Goal: Task Accomplishment & Management: Complete application form

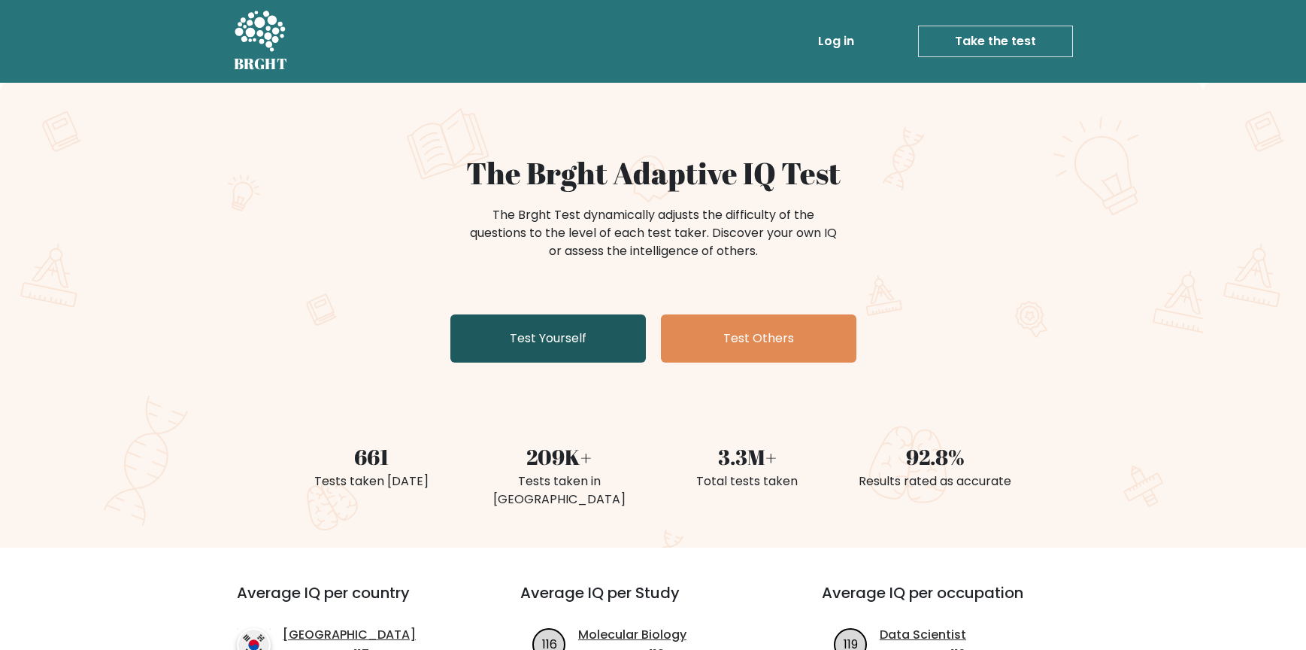
click at [603, 342] on link "Test Yourself" at bounding box center [547, 338] width 195 height 48
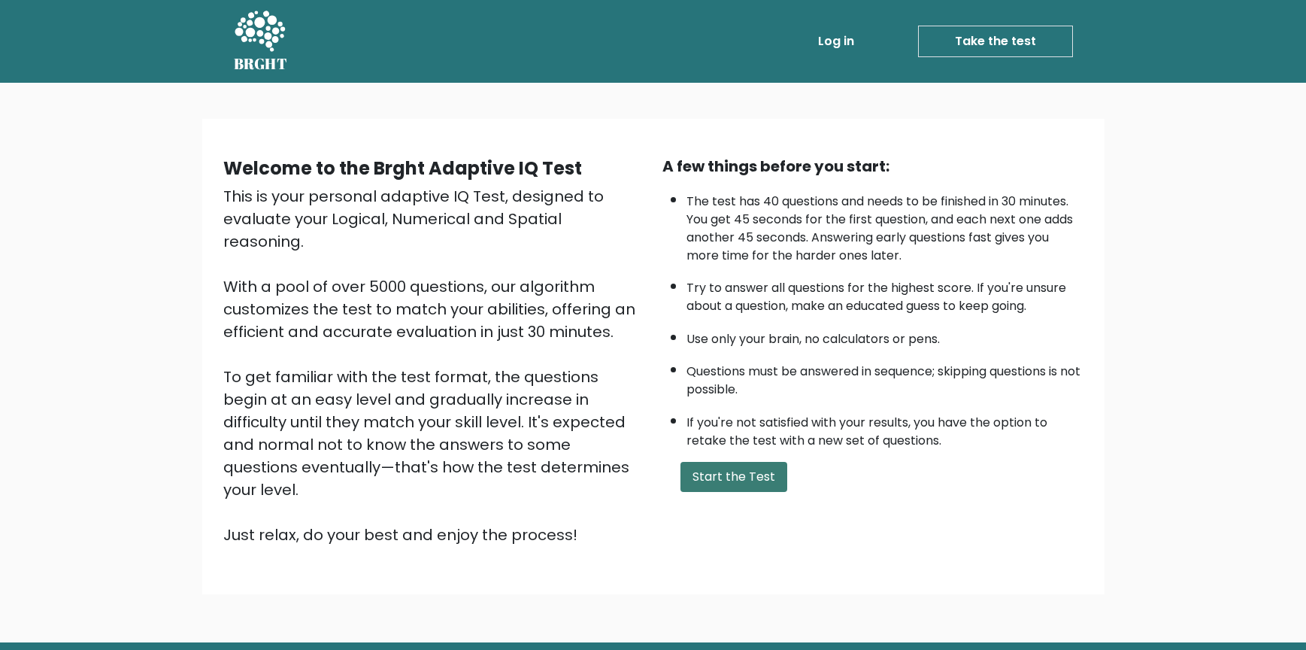
click at [737, 478] on button "Start the Test" at bounding box center [733, 477] width 107 height 30
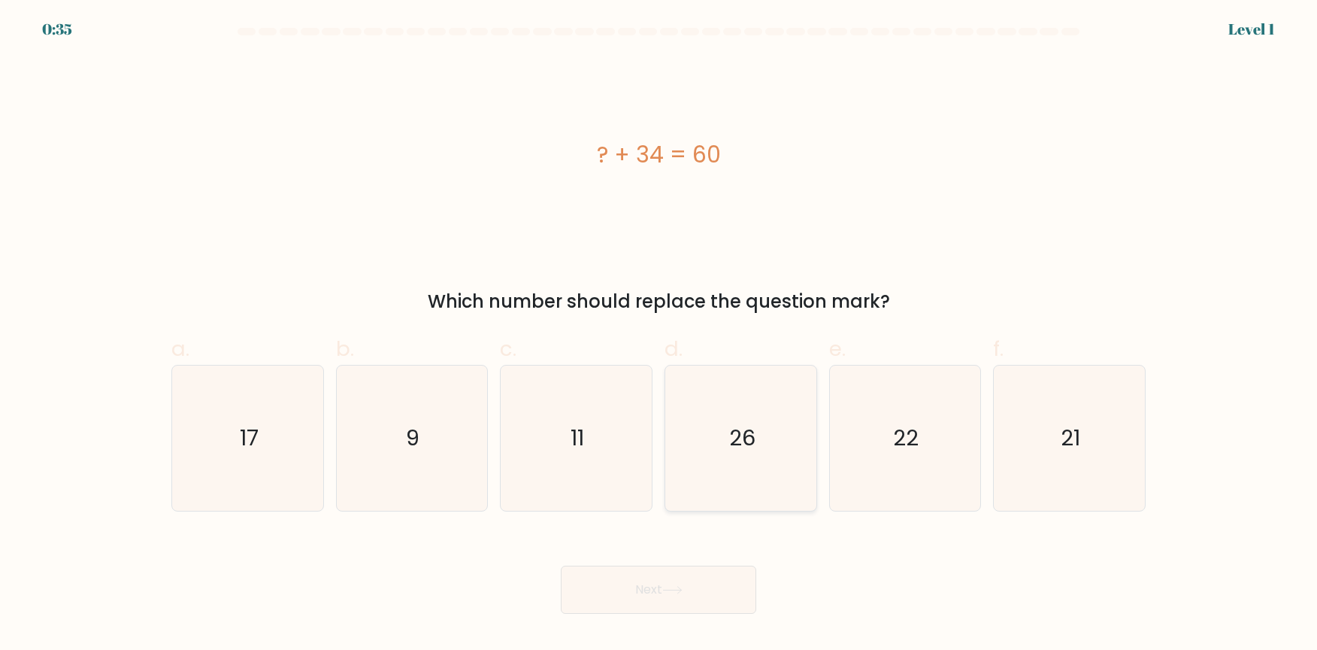
click at [765, 438] on icon "26" at bounding box center [740, 437] width 145 height 145
click at [659, 335] on input "d. 26" at bounding box center [659, 330] width 1 height 10
radio input "true"
click at [706, 588] on button "Next" at bounding box center [658, 589] width 195 height 48
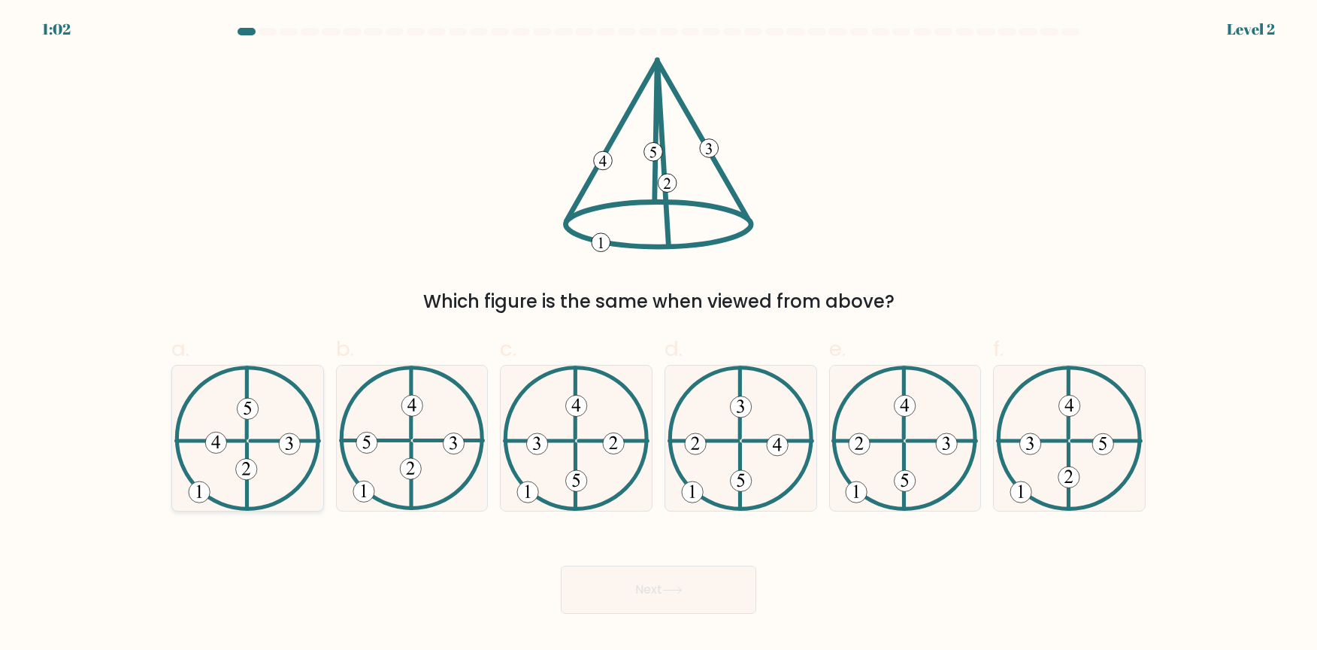
click at [224, 441] on 731 at bounding box center [215, 442] width 21 height 21
click at [659, 335] on input "a." at bounding box center [659, 330] width 1 height 10
radio input "true"
click at [729, 581] on button "Next" at bounding box center [658, 589] width 195 height 48
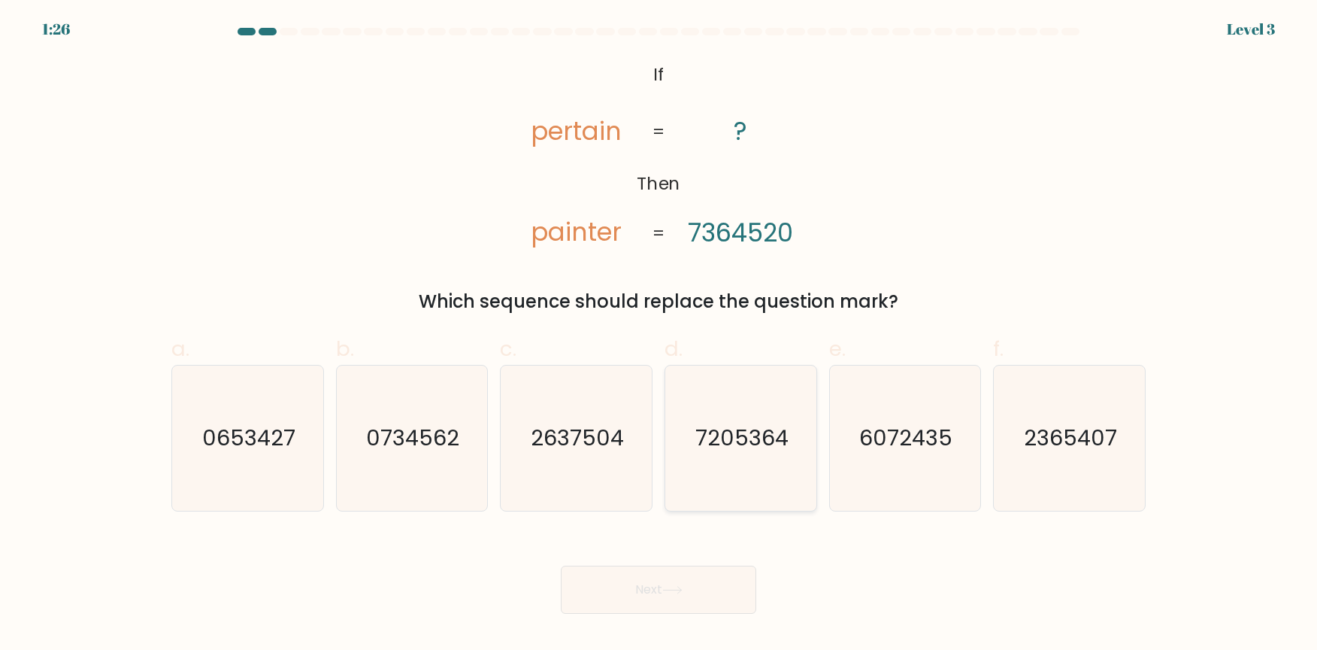
click at [753, 425] on text "7205364" at bounding box center [741, 438] width 93 height 30
click at [659, 335] on input "d. 7205364" at bounding box center [659, 330] width 1 height 10
radio input "true"
click at [659, 614] on body "1:25 Level 3 If" at bounding box center [658, 325] width 1317 height 650
click at [667, 588] on icon at bounding box center [672, 590] width 20 height 8
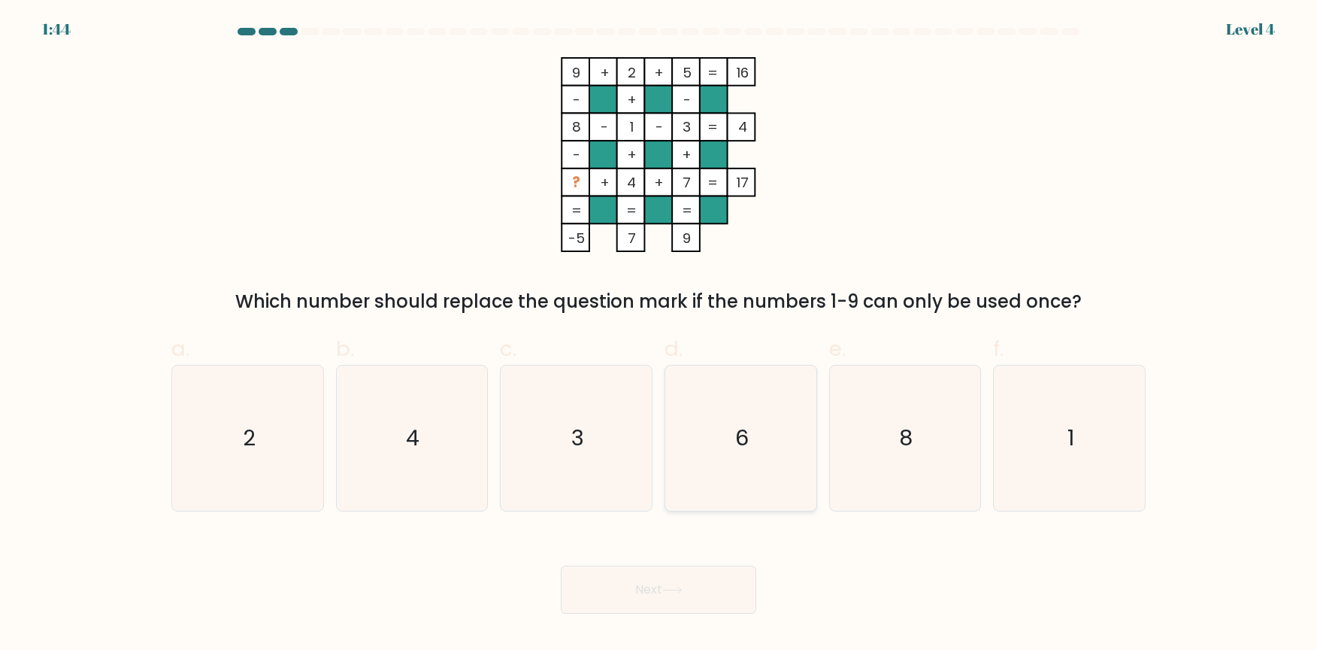
click at [752, 429] on icon "6" at bounding box center [740, 437] width 145 height 145
click at [659, 335] on input "d. 6" at bounding box center [659, 330] width 1 height 10
radio input "true"
click at [700, 592] on button "Next" at bounding box center [658, 589] width 195 height 48
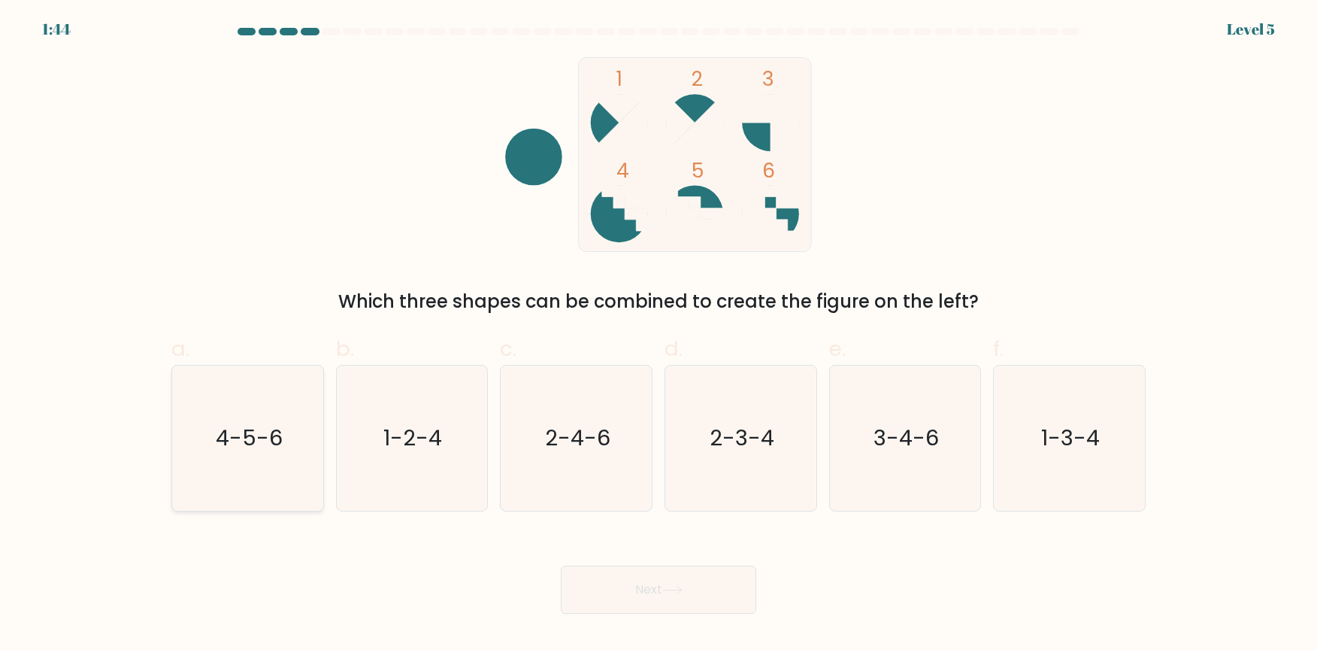
click at [254, 446] on text "4-5-6" at bounding box center [249, 438] width 67 height 30
click at [659, 335] on input "a. 4-5-6" at bounding box center [659, 330] width 1 height 10
radio input "true"
click at [674, 598] on button "Next" at bounding box center [658, 589] width 195 height 48
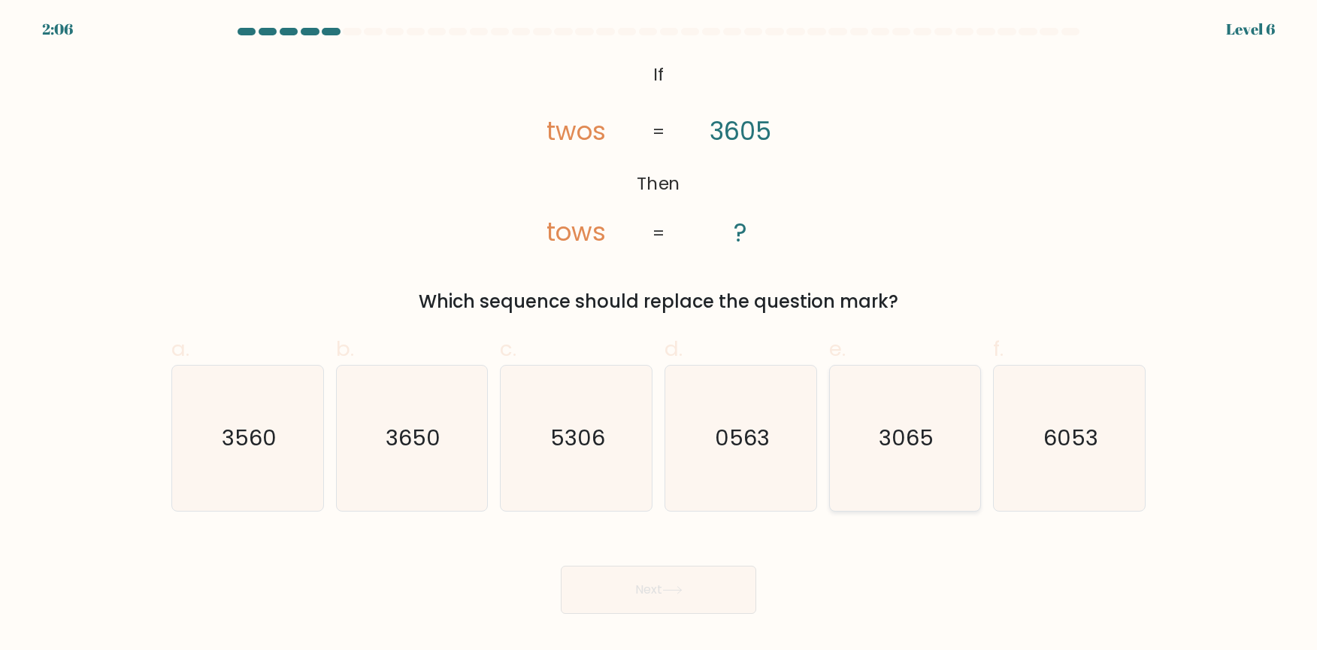
click at [939, 450] on icon "3065" at bounding box center [904, 437] width 145 height 145
click at [659, 335] on input "e. 3065" at bounding box center [659, 330] width 1 height 10
radio input "true"
click at [676, 595] on button "Next" at bounding box center [658, 589] width 195 height 48
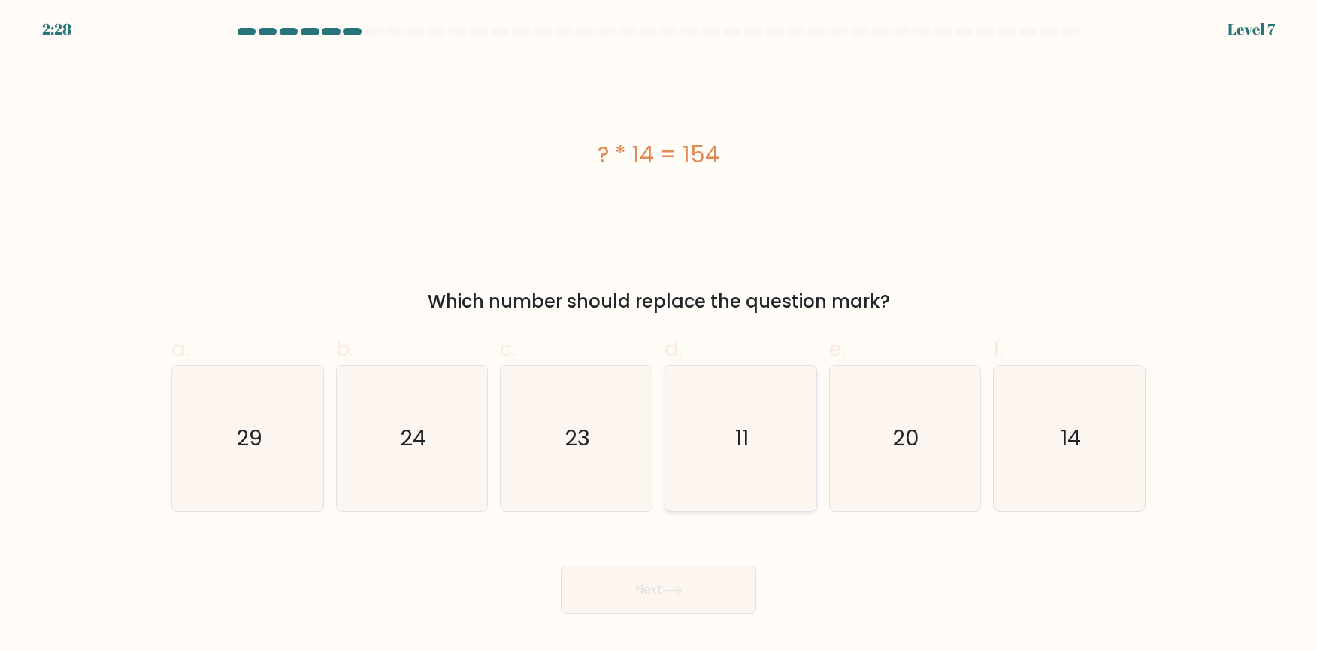
click at [766, 431] on icon "11" at bounding box center [740, 437] width 145 height 145
click at [659, 335] on input "d. 11" at bounding box center [659, 330] width 1 height 10
radio input "true"
click at [683, 590] on icon at bounding box center [672, 590] width 20 height 8
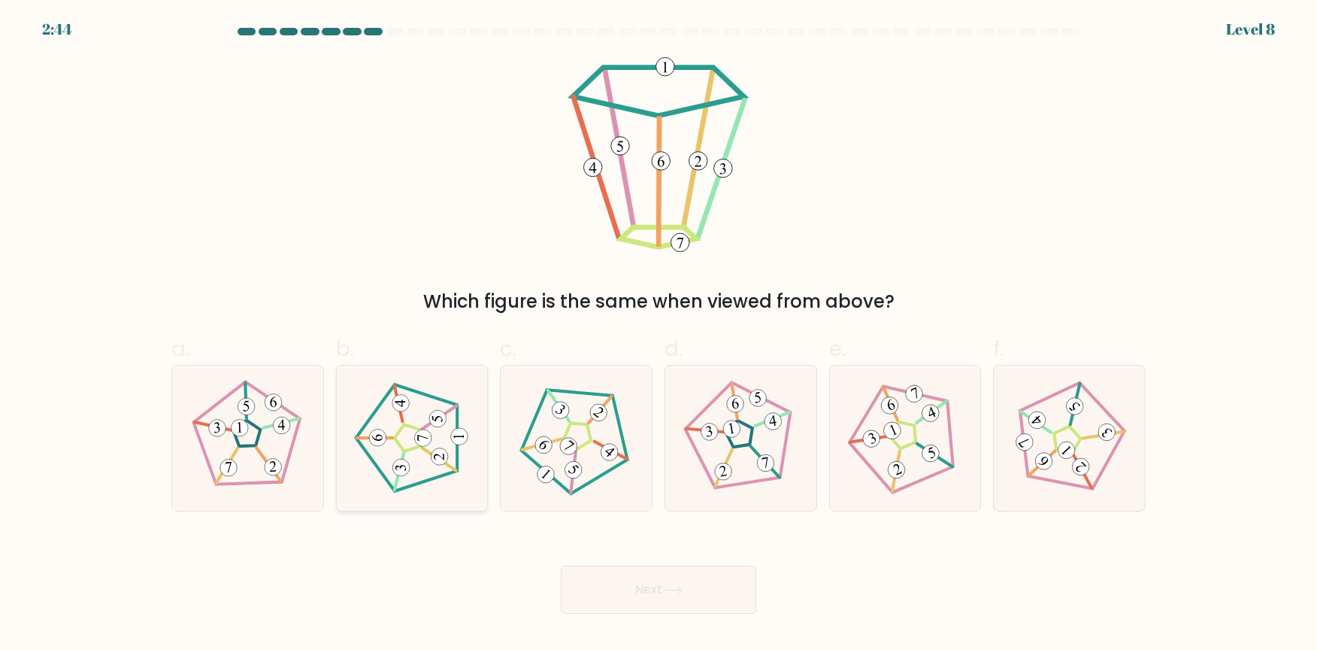
click at [423, 440] on 194 at bounding box center [422, 437] width 17 height 17
click at [659, 335] on input "b." at bounding box center [659, 330] width 1 height 10
radio input "true"
click at [675, 601] on button "Next" at bounding box center [658, 589] width 195 height 48
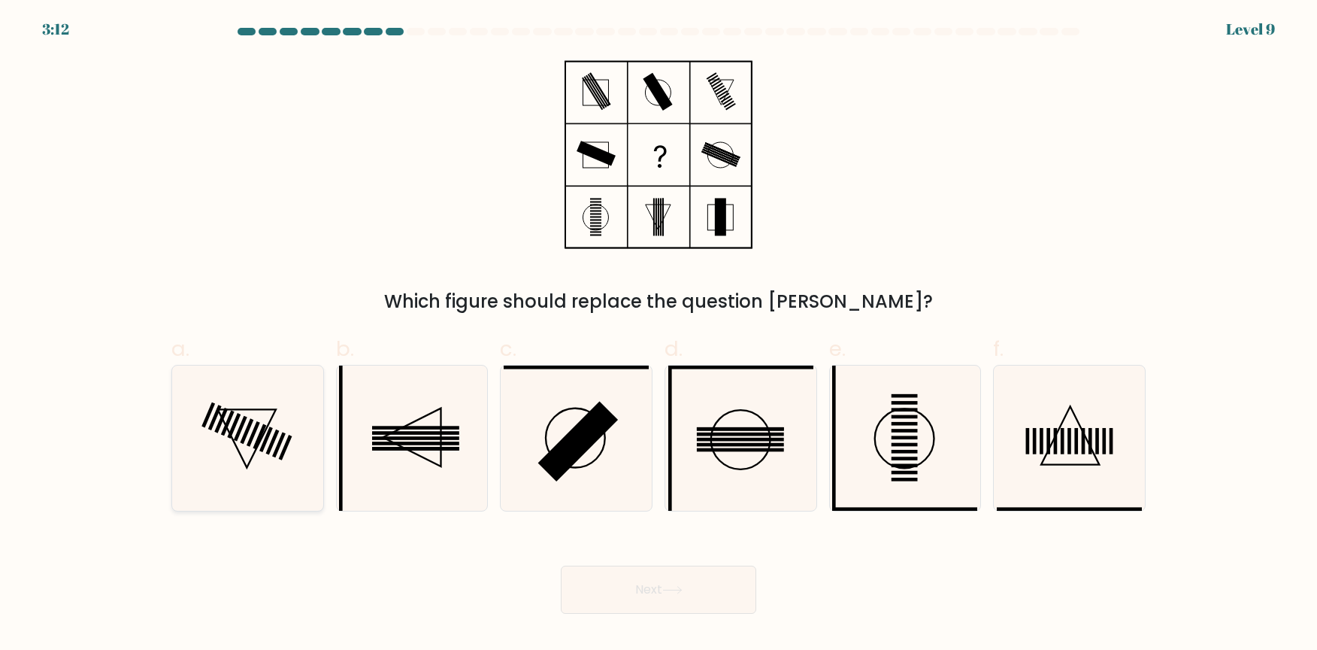
click at [261, 421] on icon at bounding box center [247, 437] width 145 height 145
click at [659, 335] on input "a." at bounding box center [659, 330] width 1 height 10
radio input "true"
click at [651, 592] on button "Next" at bounding box center [658, 589] width 195 height 48
click at [652, 592] on button "Next" at bounding box center [658, 589] width 195 height 48
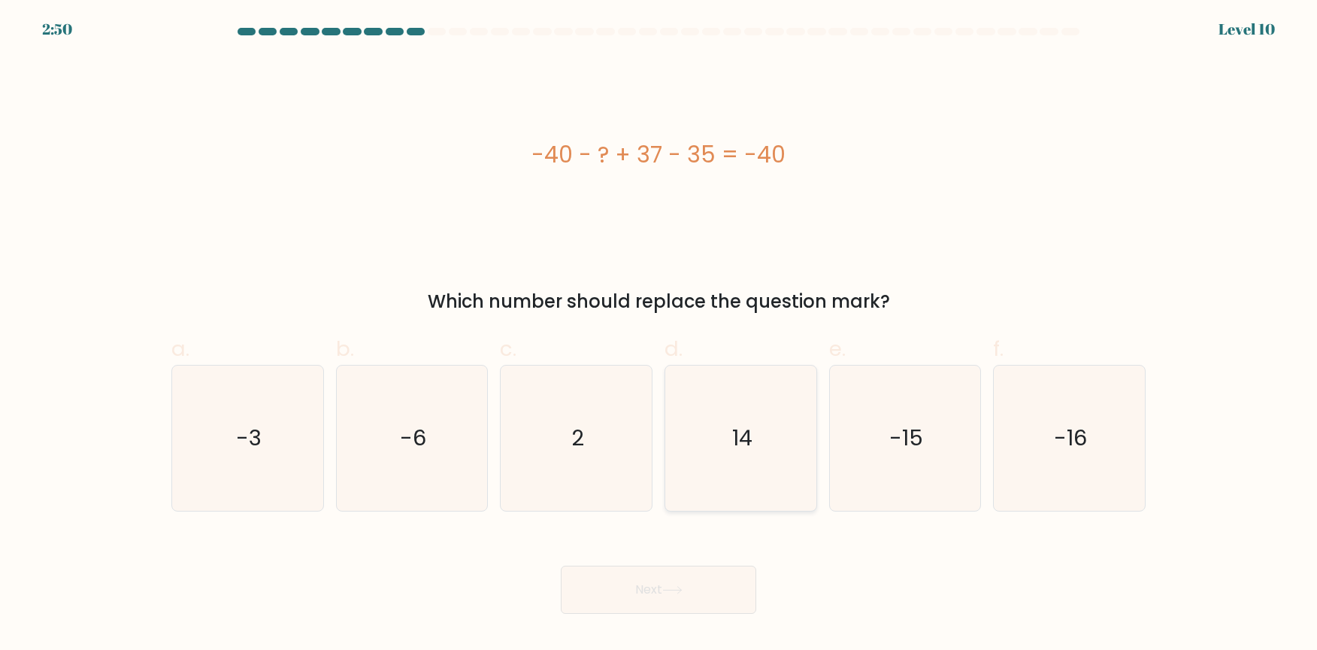
click at [761, 451] on icon "14" at bounding box center [740, 437] width 145 height 145
click at [659, 335] on input "d. 14" at bounding box center [659, 330] width 1 height 10
radio input "true"
click at [647, 595] on button "Next" at bounding box center [658, 589] width 195 height 48
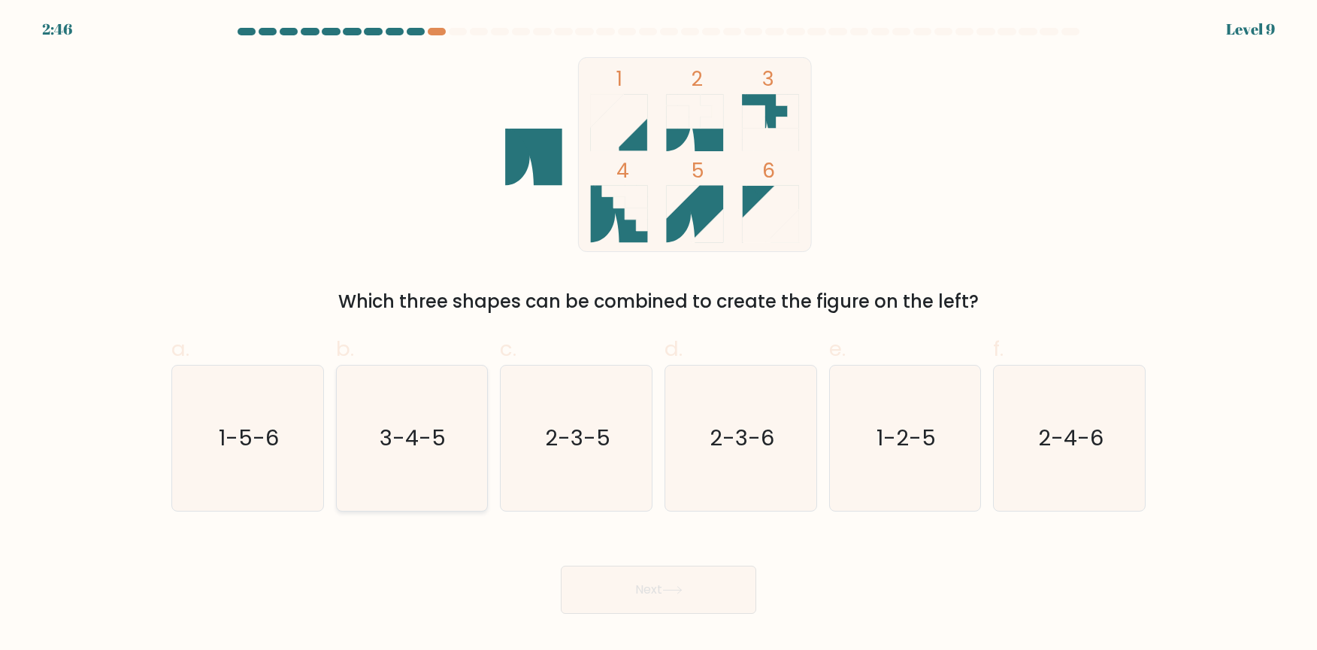
click at [418, 443] on text "3-4-5" at bounding box center [413, 438] width 66 height 30
click at [659, 335] on input "b. 3-4-5" at bounding box center [659, 330] width 1 height 10
radio input "true"
click at [634, 588] on button "Next" at bounding box center [658, 589] width 195 height 48
click at [650, 595] on button "Next" at bounding box center [658, 589] width 195 height 48
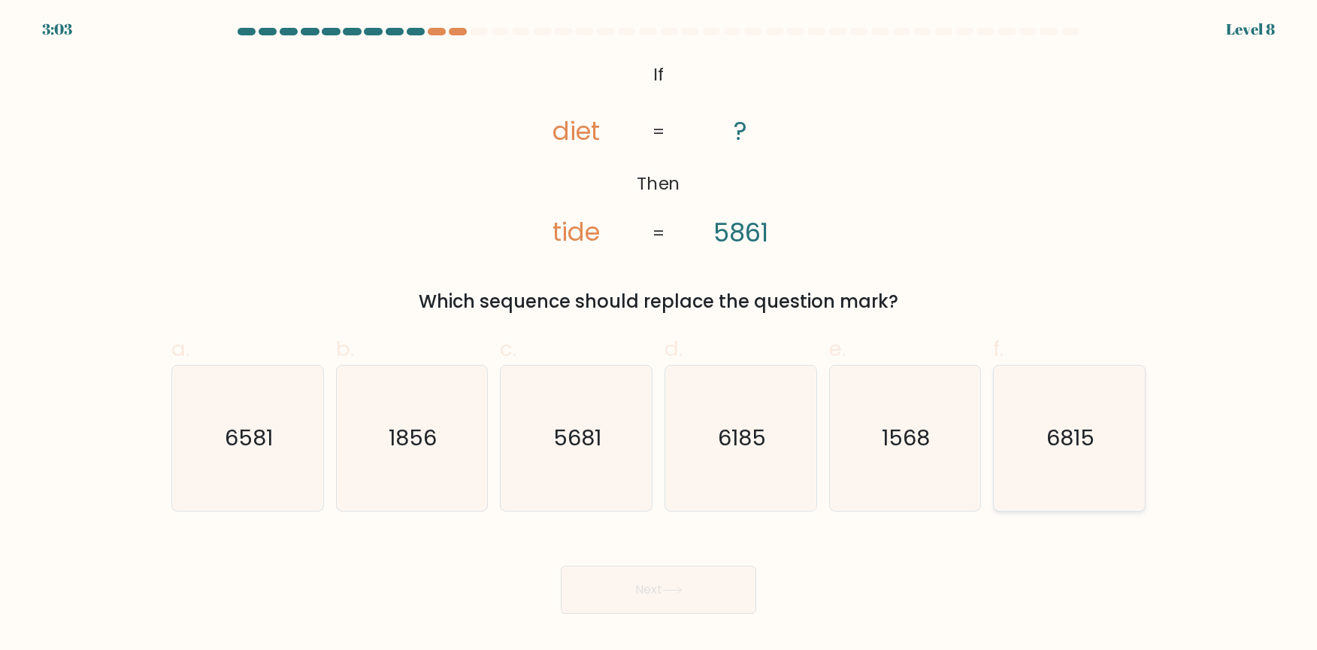
click at [1053, 443] on text "6815" at bounding box center [1071, 438] width 48 height 30
click at [659, 335] on input "f. 6815" at bounding box center [659, 330] width 1 height 10
radio input "true"
click at [628, 595] on button "Next" at bounding box center [658, 589] width 195 height 48
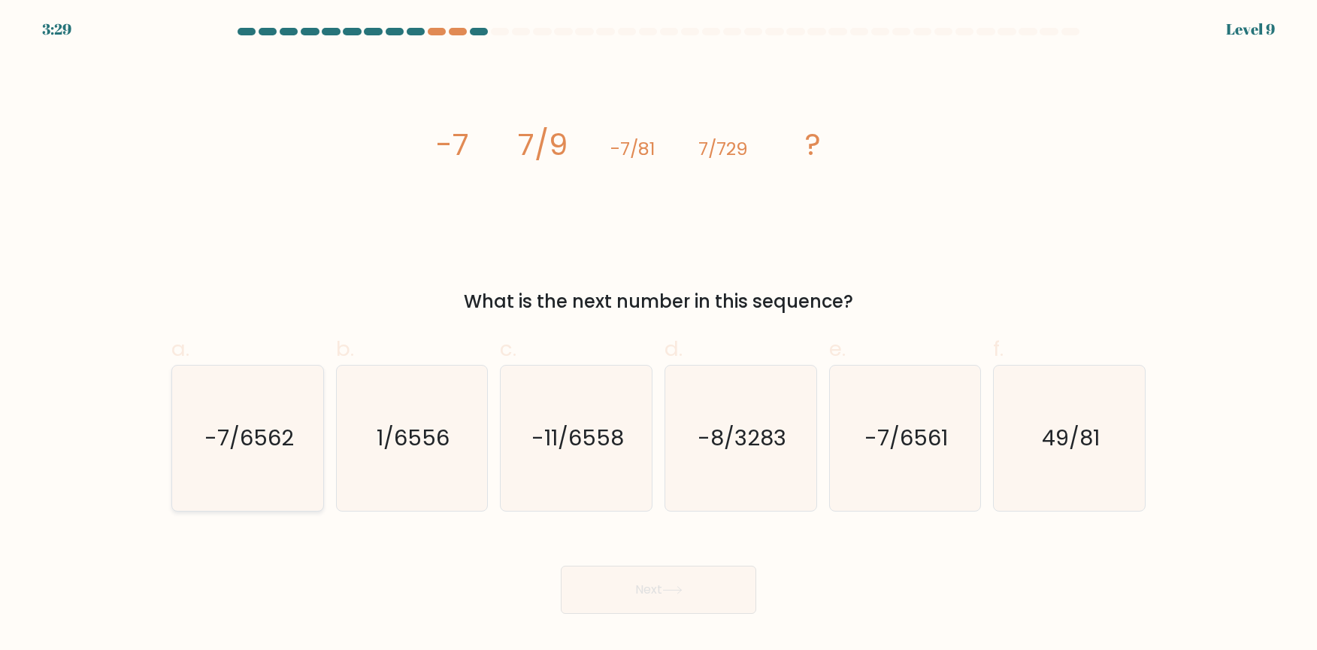
click at [271, 442] on text "-7/6562" at bounding box center [248, 438] width 89 height 30
click at [659, 335] on input "a. -7/6562" at bounding box center [659, 330] width 1 height 10
radio input "true"
click at [692, 583] on button "Next" at bounding box center [658, 589] width 195 height 48
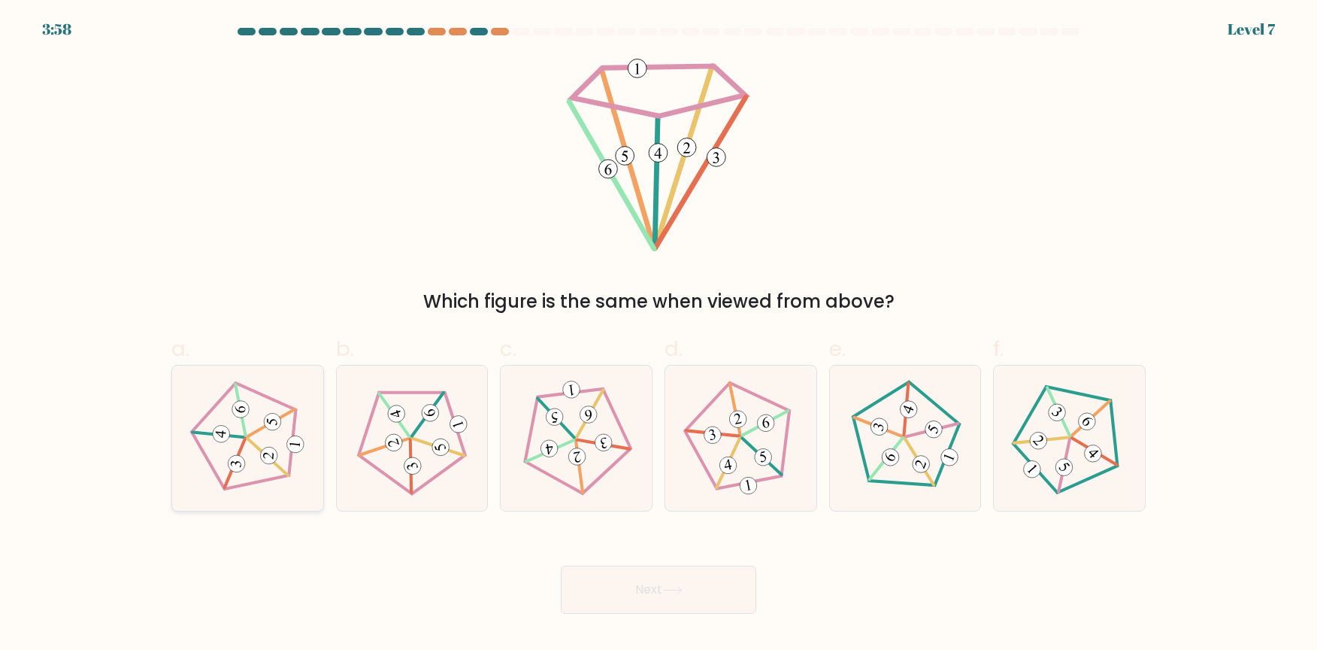
click at [242, 429] on icon at bounding box center [247, 438] width 116 height 116
click at [659, 335] on input "a." at bounding box center [659, 330] width 1 height 10
radio input "true"
click at [654, 592] on button "Next" at bounding box center [658, 589] width 195 height 48
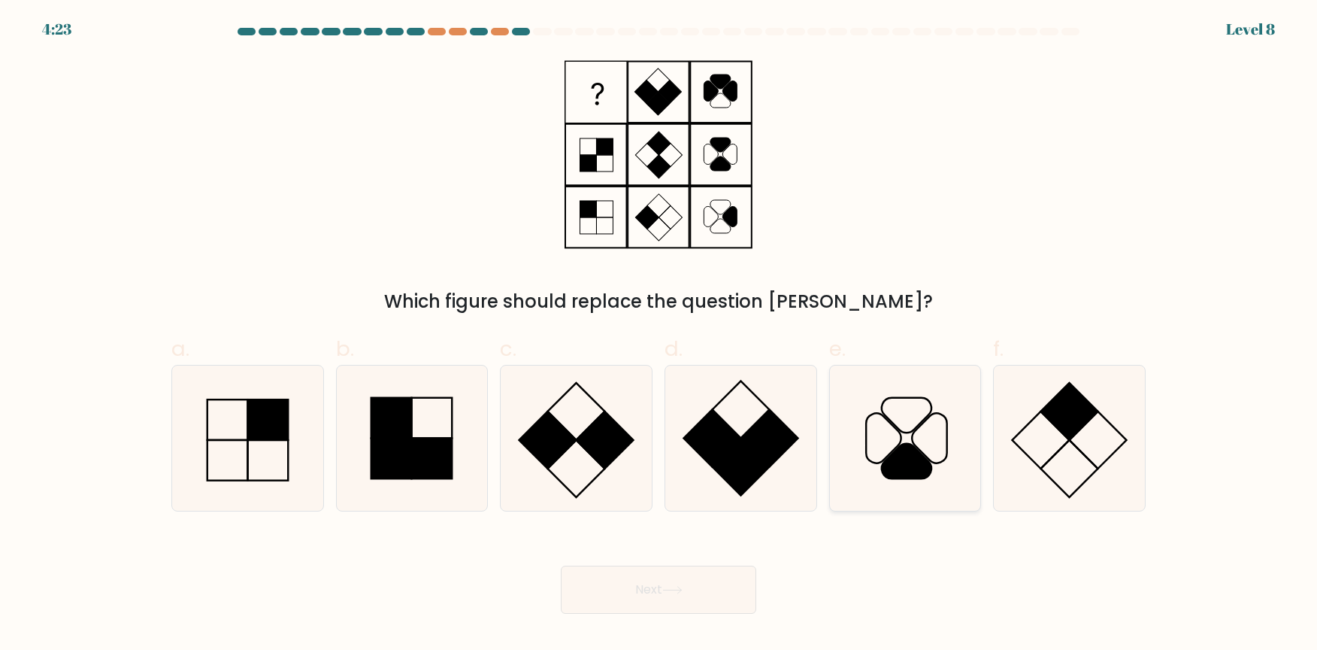
click at [927, 460] on icon at bounding box center [907, 460] width 50 height 35
click at [659, 335] on input "e." at bounding box center [659, 330] width 1 height 10
radio input "true"
click at [657, 595] on button "Next" at bounding box center [658, 589] width 195 height 48
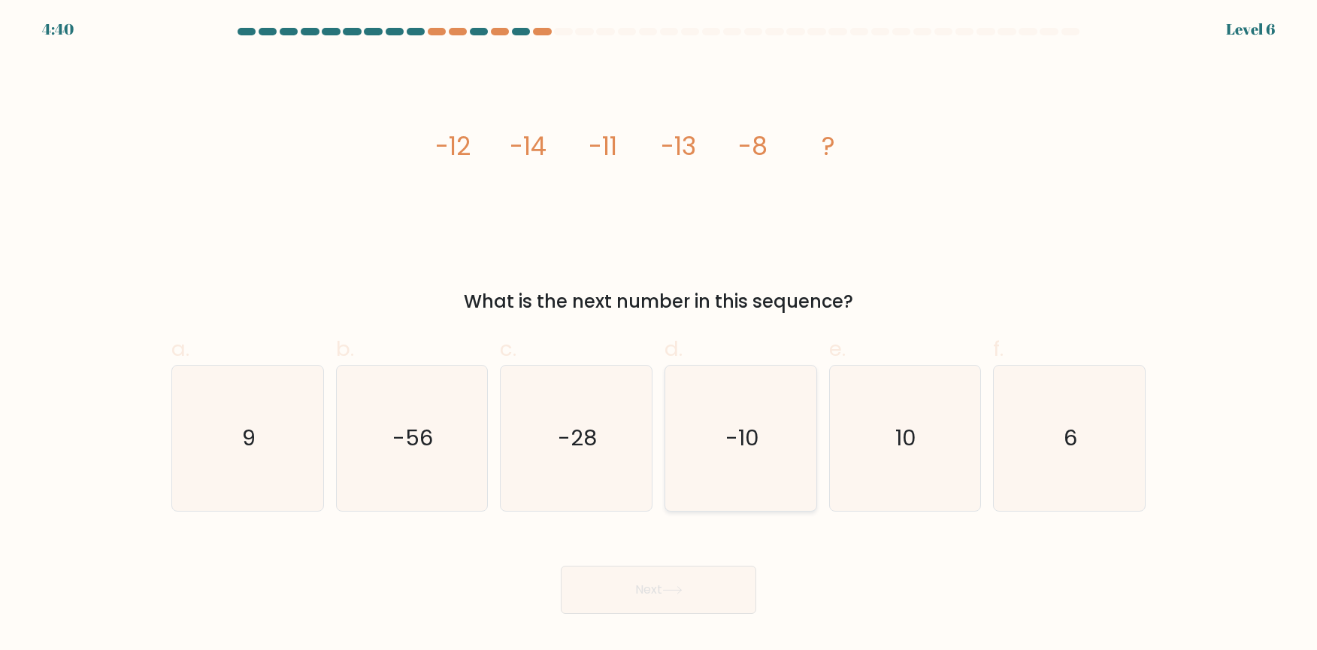
click at [766, 466] on icon "-10" at bounding box center [740, 437] width 145 height 145
click at [659, 335] on input "d. -10" at bounding box center [659, 330] width 1 height 10
radio input "true"
click at [678, 590] on icon at bounding box center [672, 590] width 20 height 8
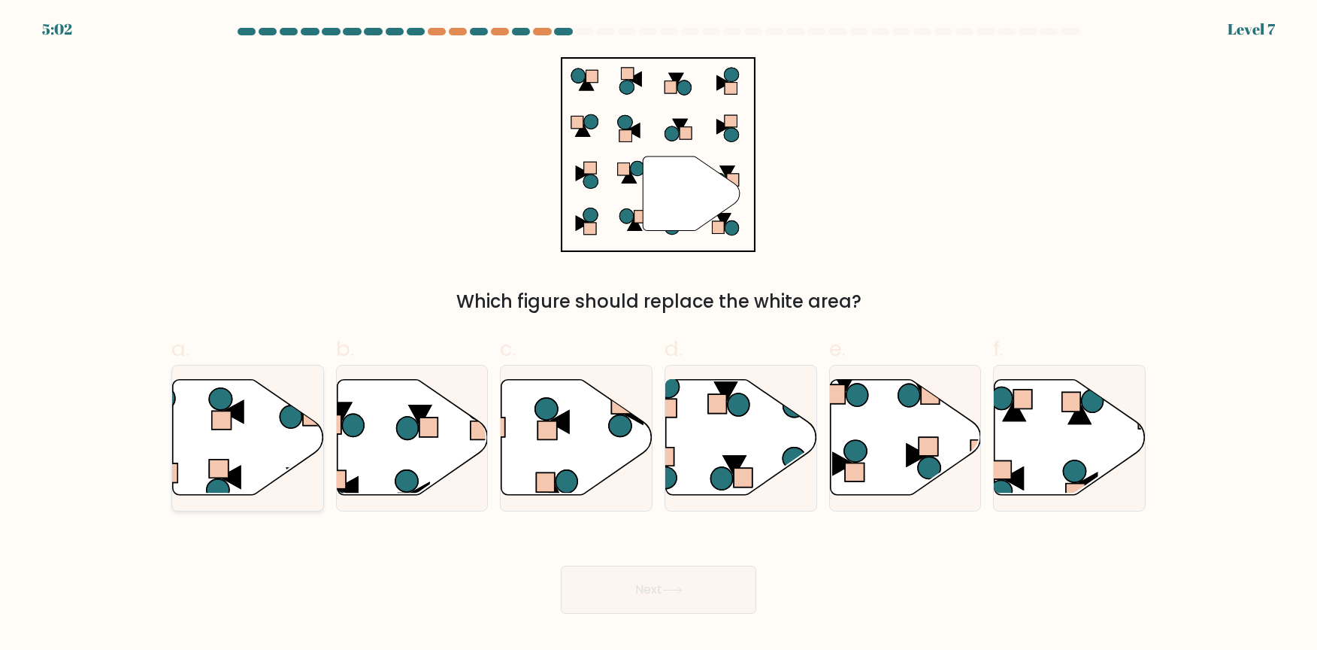
click at [261, 431] on icon at bounding box center [248, 437] width 151 height 116
click at [659, 335] on input "a." at bounding box center [659, 330] width 1 height 10
radio input "true"
click at [659, 583] on button "Next" at bounding box center [658, 589] width 195 height 48
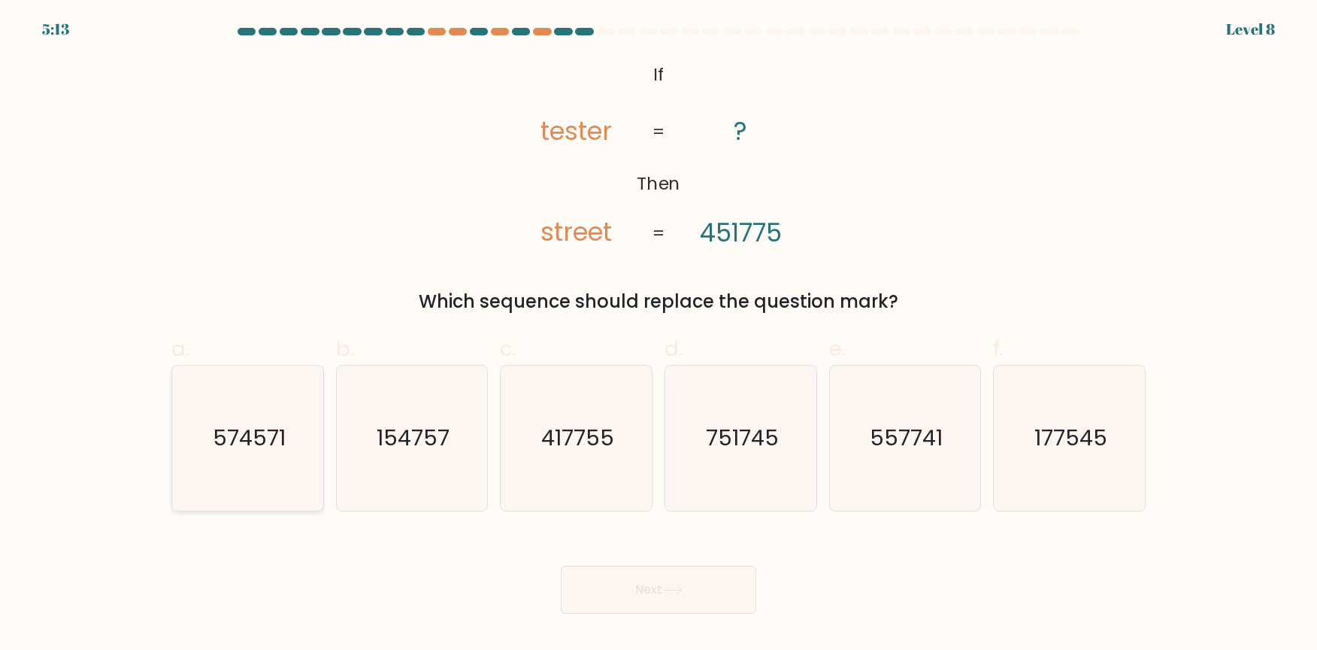
click at [254, 441] on text "574571" at bounding box center [249, 438] width 73 height 30
click at [659, 335] on input "a. 574571" at bounding box center [659, 330] width 1 height 10
radio input "true"
click at [671, 589] on icon at bounding box center [672, 590] width 20 height 8
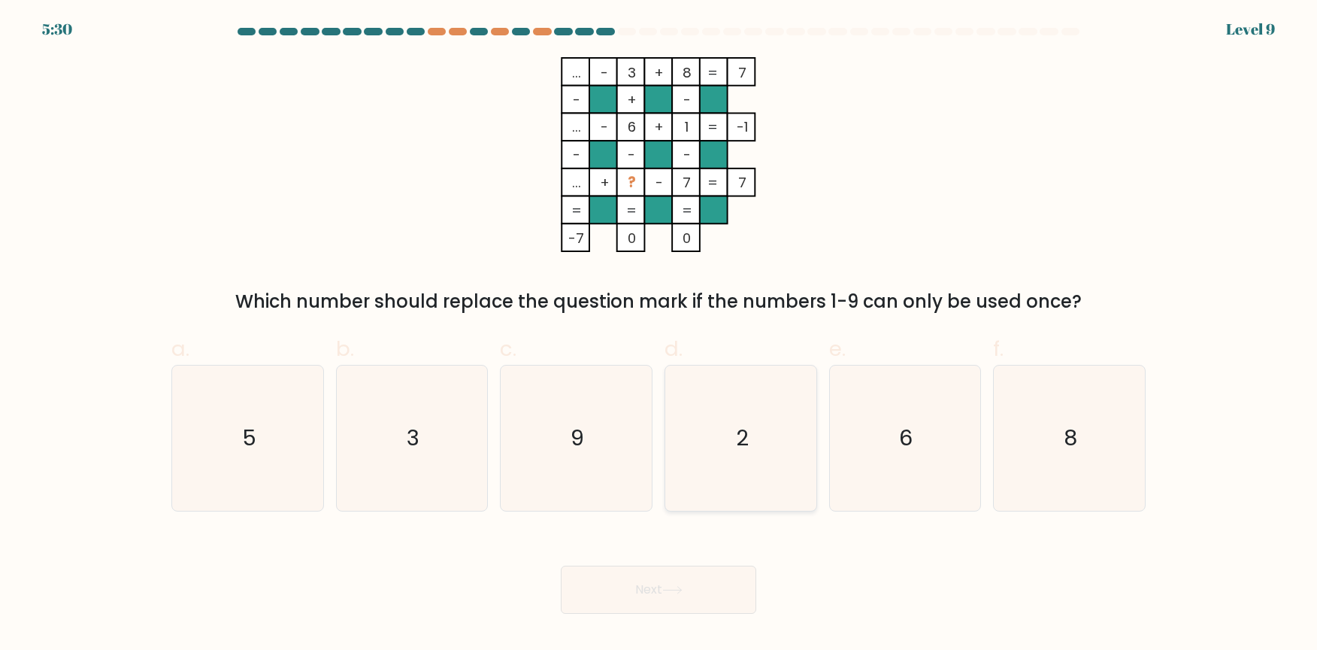
click at [757, 440] on icon "2" at bounding box center [740, 437] width 145 height 145
click at [659, 335] on input "d. 2" at bounding box center [659, 330] width 1 height 10
radio input "true"
click at [665, 589] on button "Next" at bounding box center [658, 589] width 195 height 48
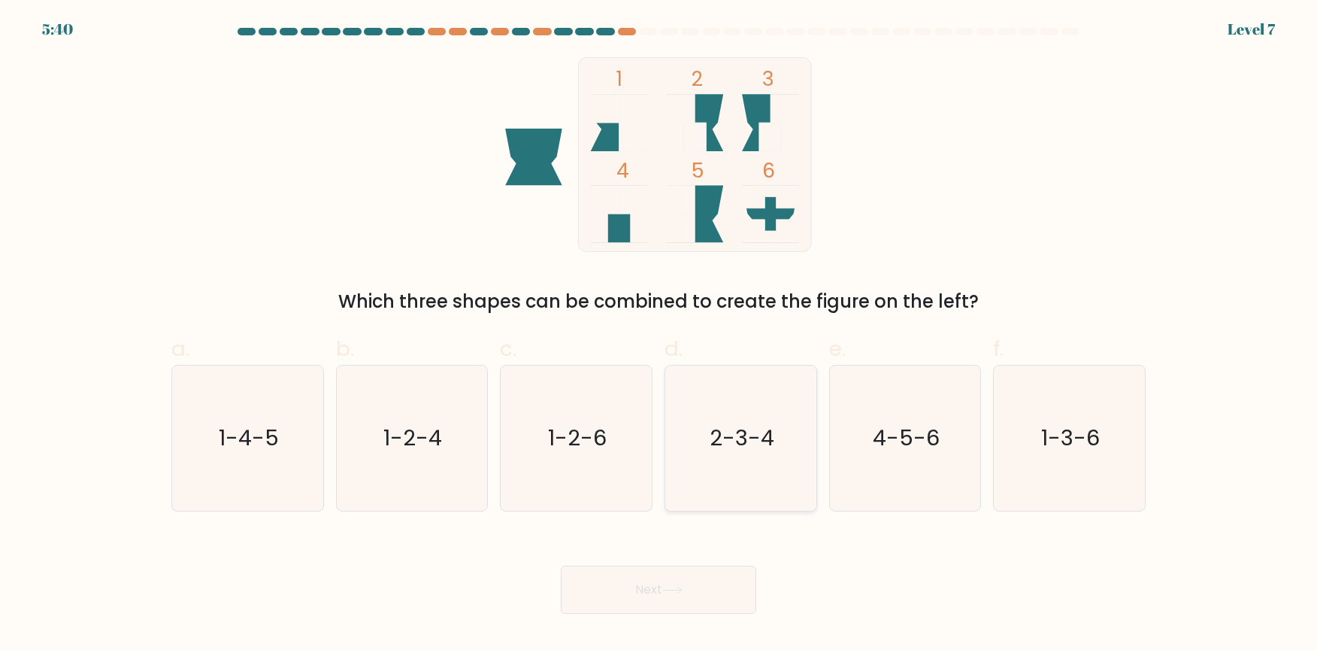
drag, startPoint x: 727, startPoint y: 440, endPoint x: 718, endPoint y: 465, distance: 26.4
click at [728, 441] on text "2-3-4" at bounding box center [742, 438] width 65 height 30
click at [659, 335] on input "d. 2-3-4" at bounding box center [659, 330] width 1 height 10
radio input "true"
click at [641, 596] on button "Next" at bounding box center [658, 589] width 195 height 48
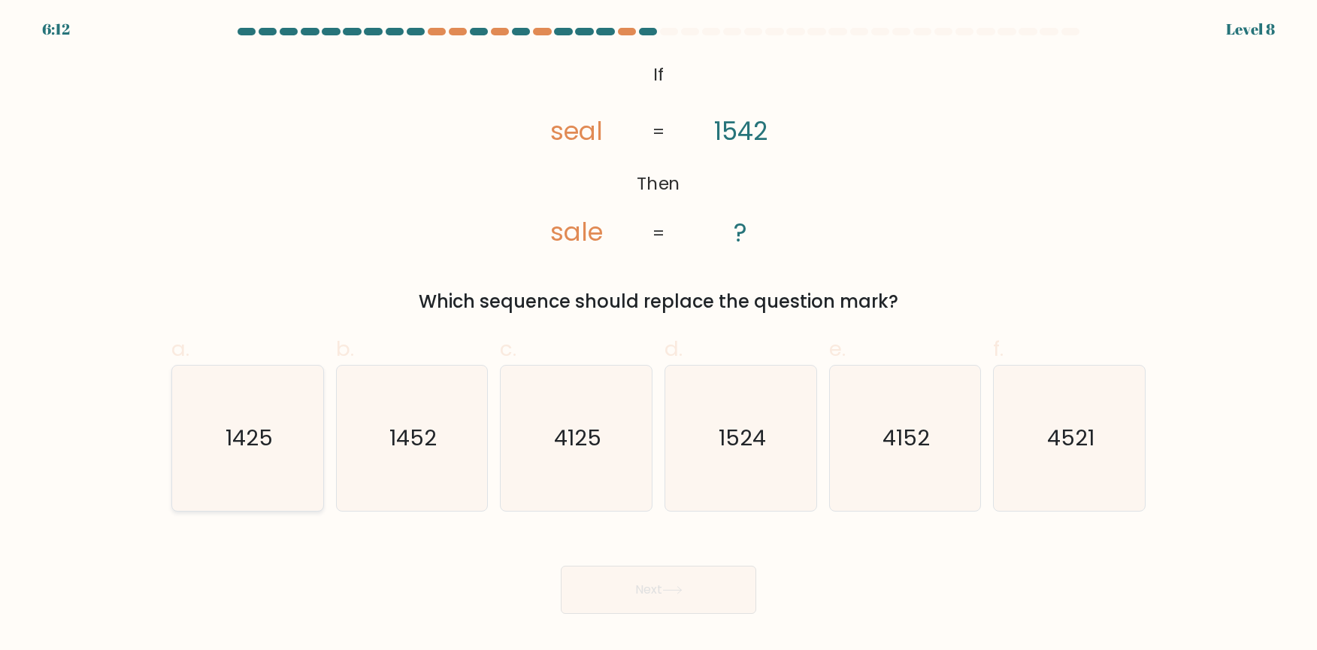
click at [269, 438] on text "1425" at bounding box center [249, 438] width 47 height 30
click at [659, 335] on input "a. 1425" at bounding box center [659, 330] width 1 height 10
radio input "true"
click at [643, 580] on button "Next" at bounding box center [658, 589] width 195 height 48
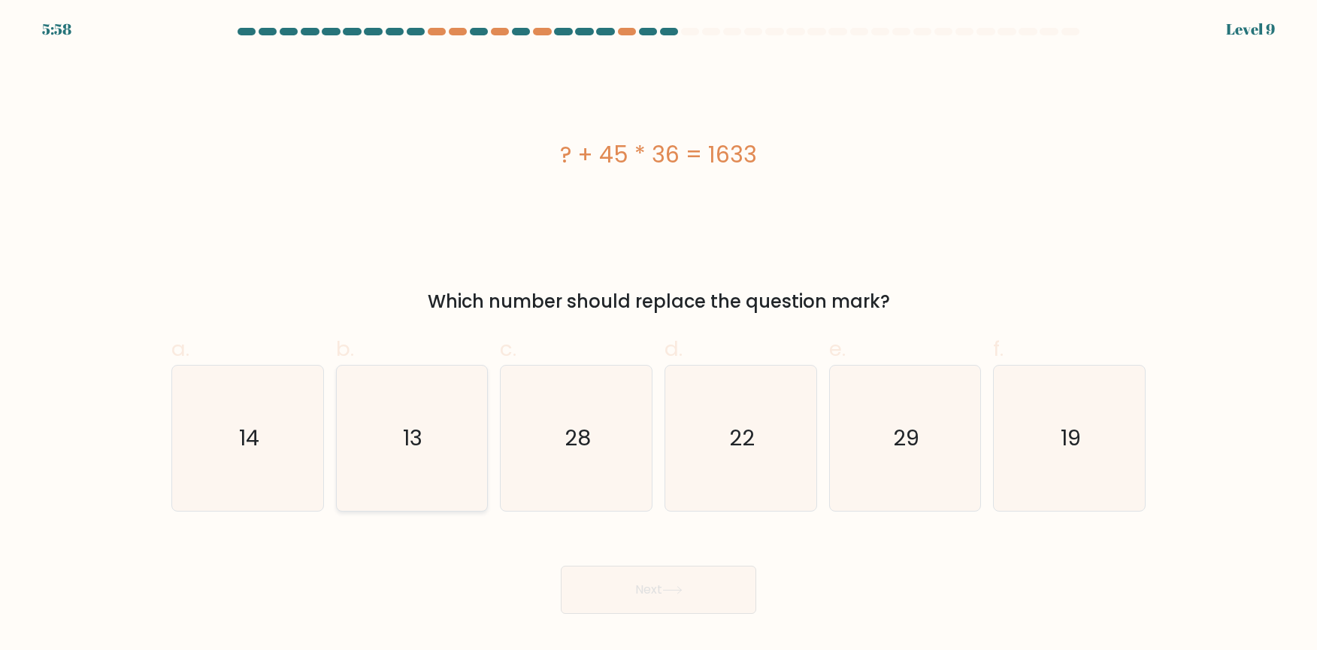
click at [465, 427] on icon "13" at bounding box center [411, 437] width 145 height 145
click at [659, 335] on input "b. 13" at bounding box center [659, 330] width 1 height 10
radio input "true"
click at [652, 598] on button "Next" at bounding box center [658, 589] width 195 height 48
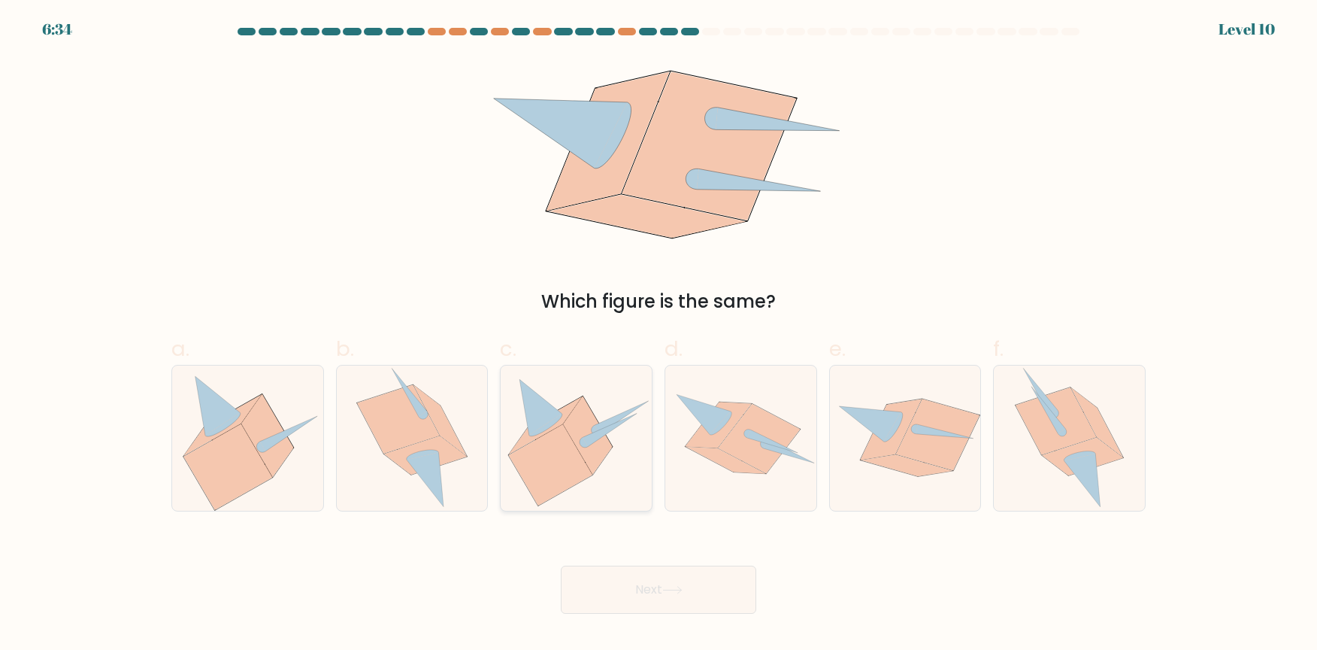
click at [562, 468] on icon at bounding box center [551, 464] width 84 height 81
click at [659, 335] on input "c." at bounding box center [659, 330] width 1 height 10
radio input "true"
click at [651, 591] on button "Next" at bounding box center [658, 589] width 195 height 48
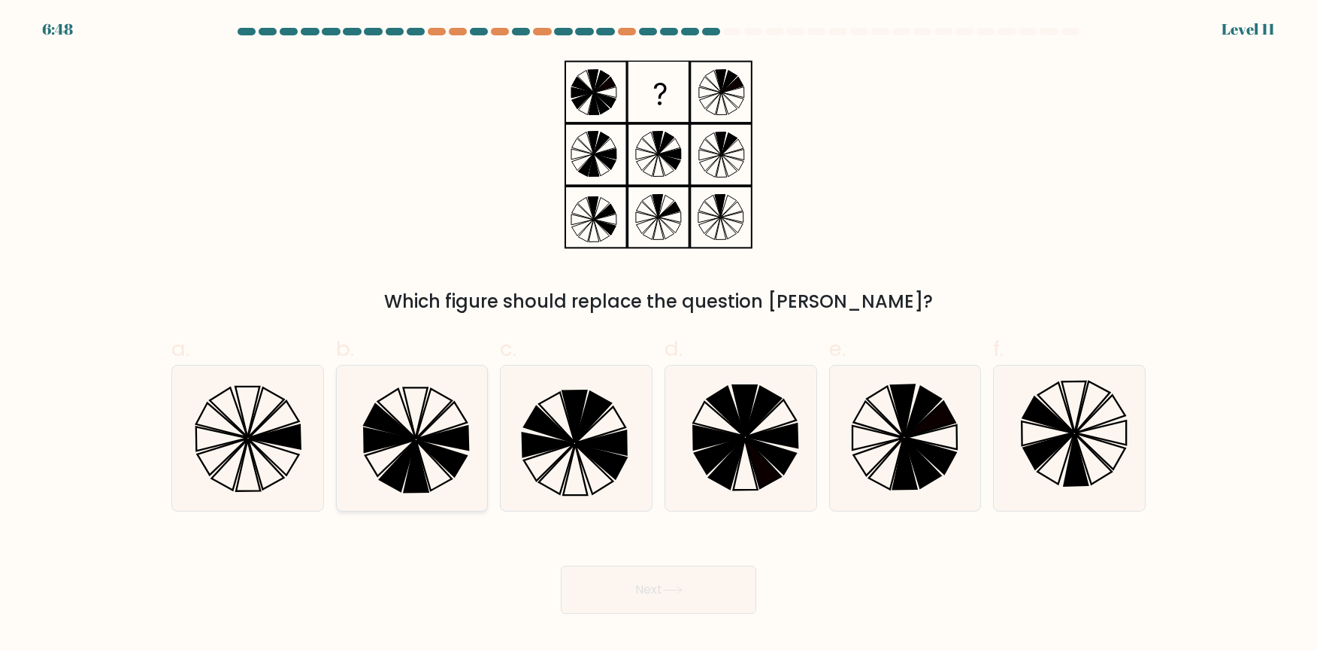
click at [429, 453] on icon at bounding box center [434, 465] width 36 height 50
click at [659, 335] on input "b." at bounding box center [659, 330] width 1 height 10
radio input "true"
click at [653, 580] on button "Next" at bounding box center [658, 589] width 195 height 48
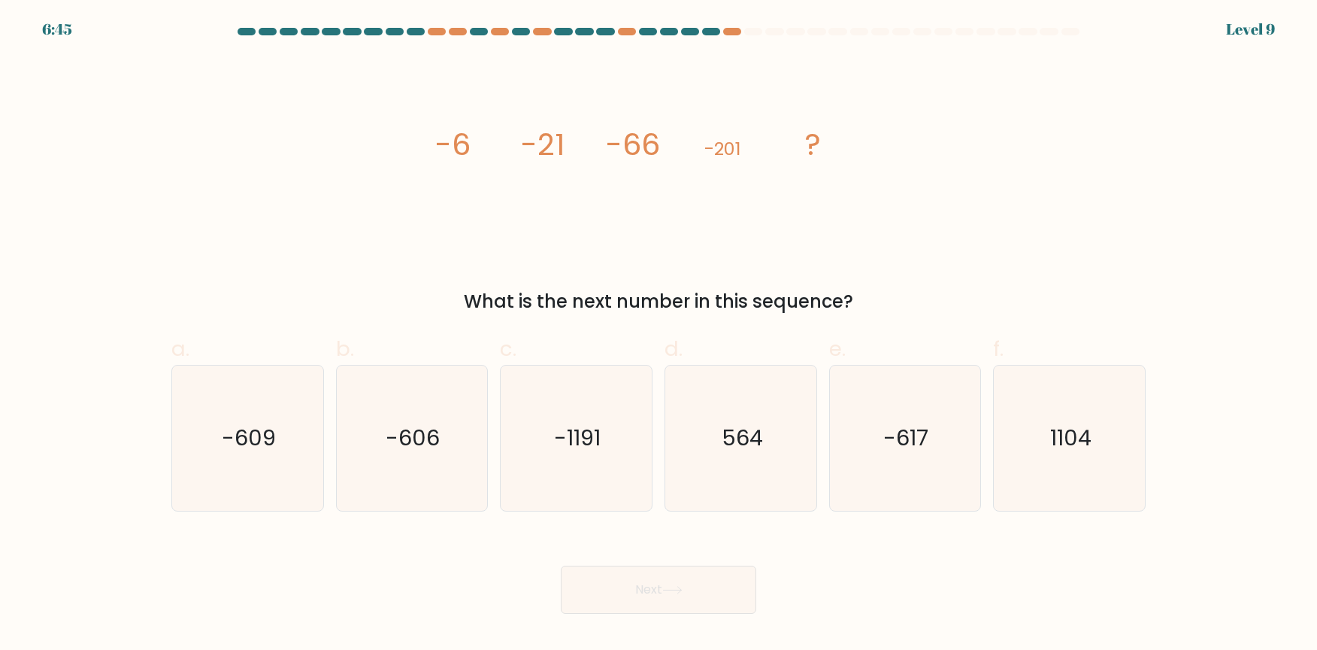
click at [1078, 289] on div "What is the next number in this sequence?" at bounding box center [658, 301] width 956 height 27
click at [432, 439] on text "-606" at bounding box center [413, 438] width 54 height 30
click at [659, 335] on input "b. -606" at bounding box center [659, 330] width 1 height 10
radio input "true"
click at [654, 589] on button "Next" at bounding box center [658, 589] width 195 height 48
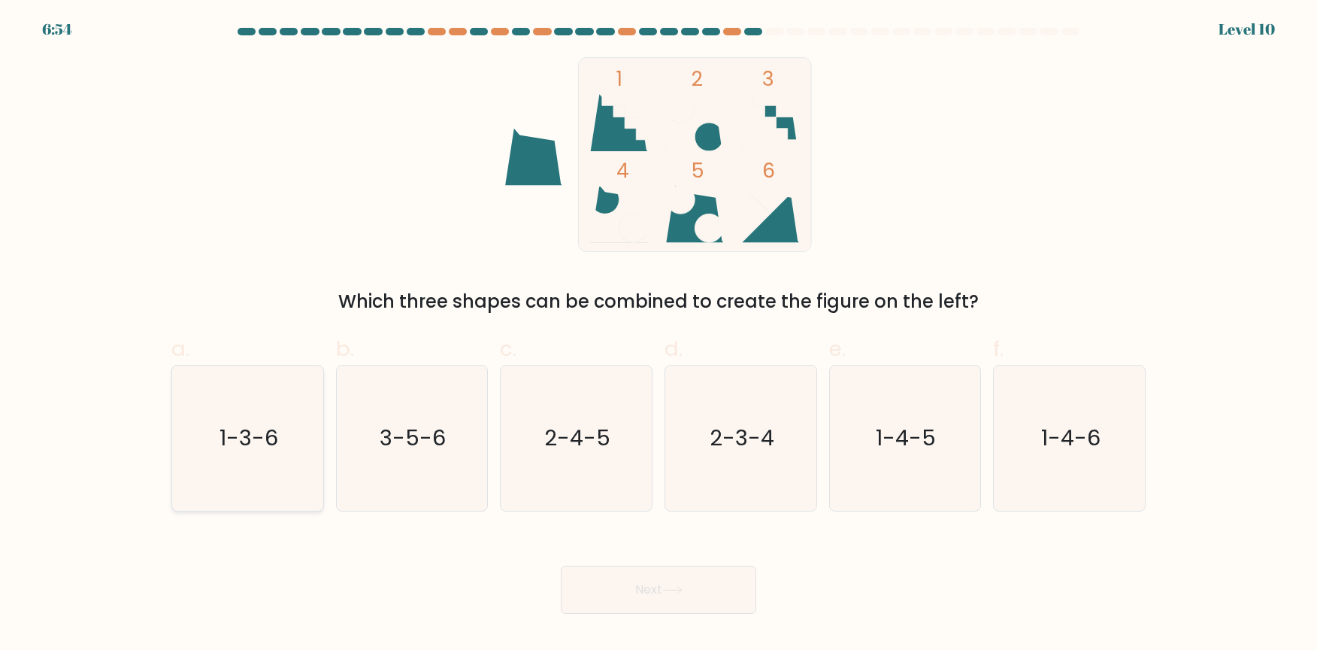
click at [299, 446] on icon "1-3-6" at bounding box center [247, 437] width 145 height 145
click at [659, 335] on input "a. 1-3-6" at bounding box center [659, 330] width 1 height 10
radio input "true"
click at [653, 587] on button "Next" at bounding box center [658, 589] width 195 height 48
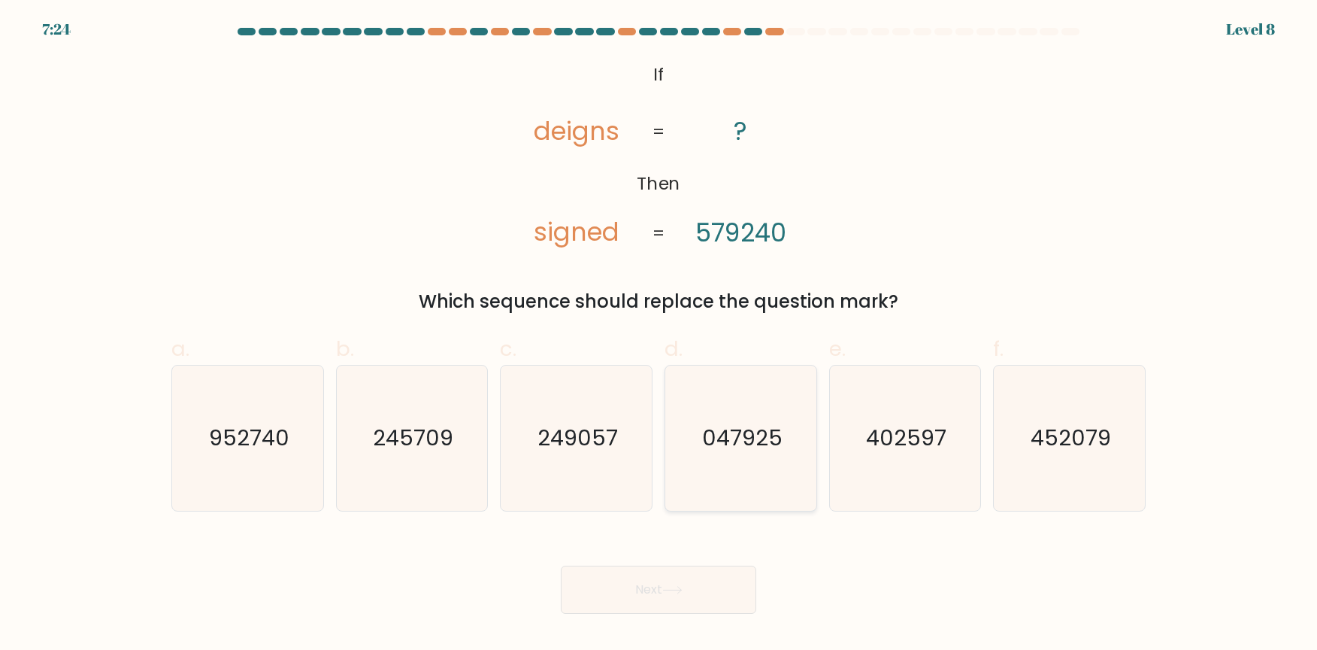
click at [714, 415] on icon "047925" at bounding box center [740, 437] width 145 height 145
click at [659, 335] on input "d. 047925" at bounding box center [659, 330] width 1 height 10
radio input "true"
click at [637, 600] on button "Next" at bounding box center [658, 589] width 195 height 48
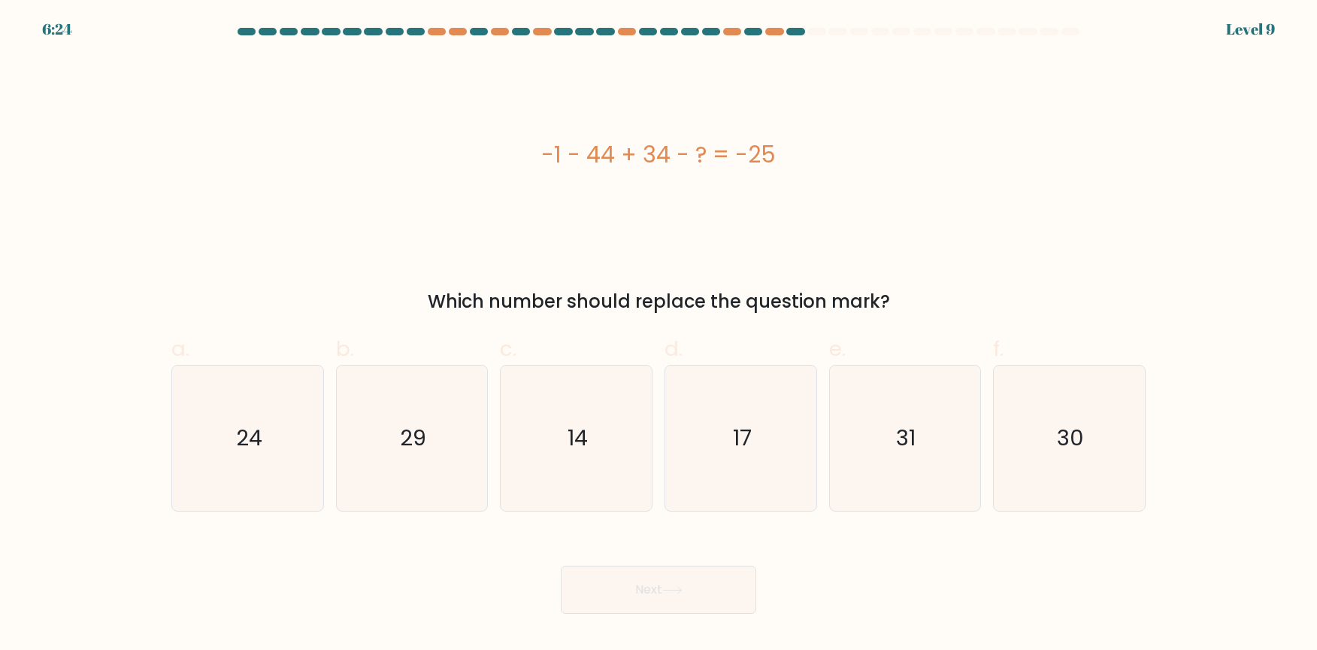
click at [480, 222] on div "-1 - 44 + 34 - ? = -25" at bounding box center [658, 154] width 974 height 195
click at [874, 448] on icon "31" at bounding box center [904, 437] width 145 height 145
click at [659, 335] on input "e. 31" at bounding box center [659, 330] width 1 height 10
radio input "true"
click at [662, 586] on button "Next" at bounding box center [658, 589] width 195 height 48
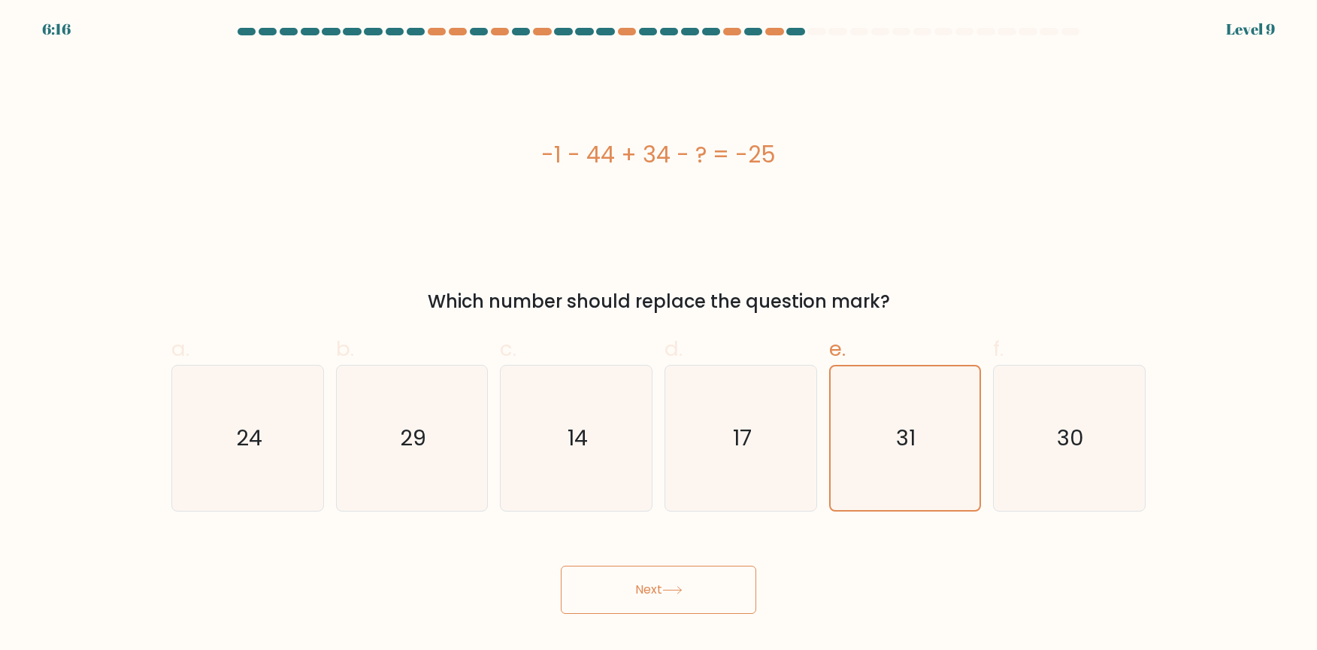
click at [637, 586] on button "Next" at bounding box center [658, 589] width 195 height 48
click at [656, 590] on button "Next" at bounding box center [658, 589] width 195 height 48
click at [874, 455] on icon "31" at bounding box center [905, 438] width 144 height 144
click at [659, 335] on input "e. 31" at bounding box center [659, 330] width 1 height 10
click at [655, 588] on button "Next" at bounding box center [658, 589] width 195 height 48
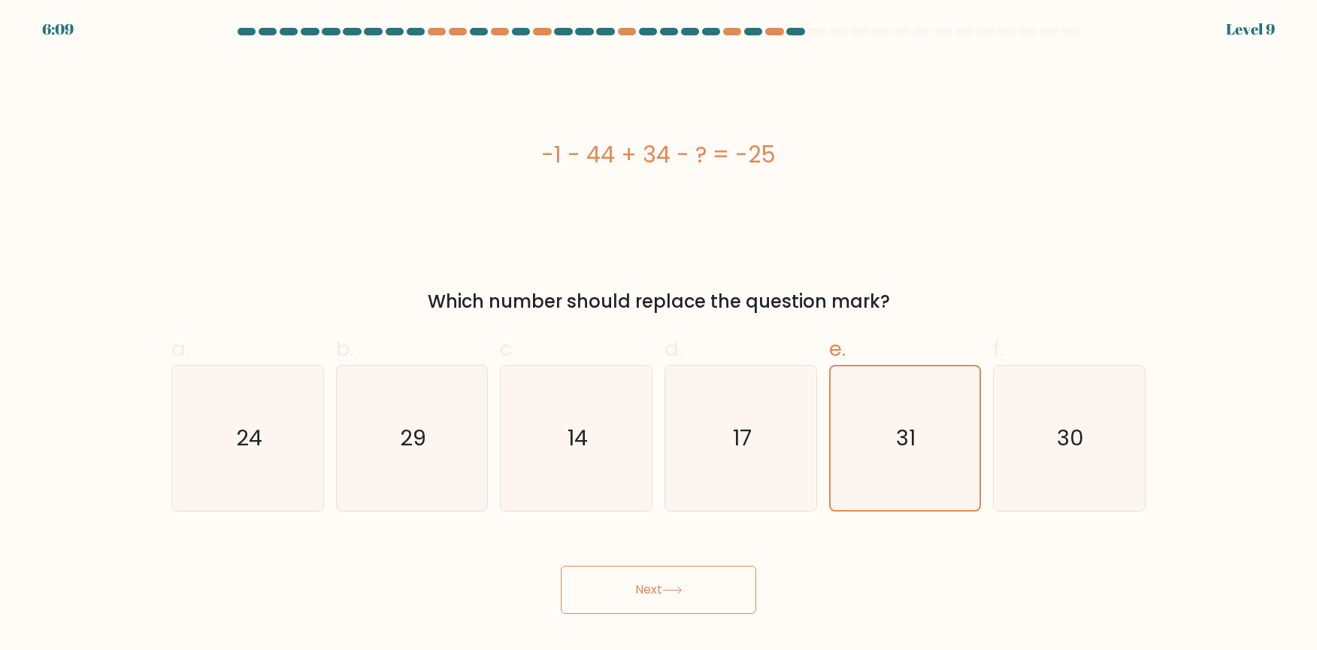
click at [665, 592] on button "Next" at bounding box center [658, 589] width 195 height 48
click at [960, 203] on div "-1 - 44 + 34 - ? = -25" at bounding box center [658, 154] width 974 height 195
click at [734, 444] on text "17" at bounding box center [742, 438] width 19 height 30
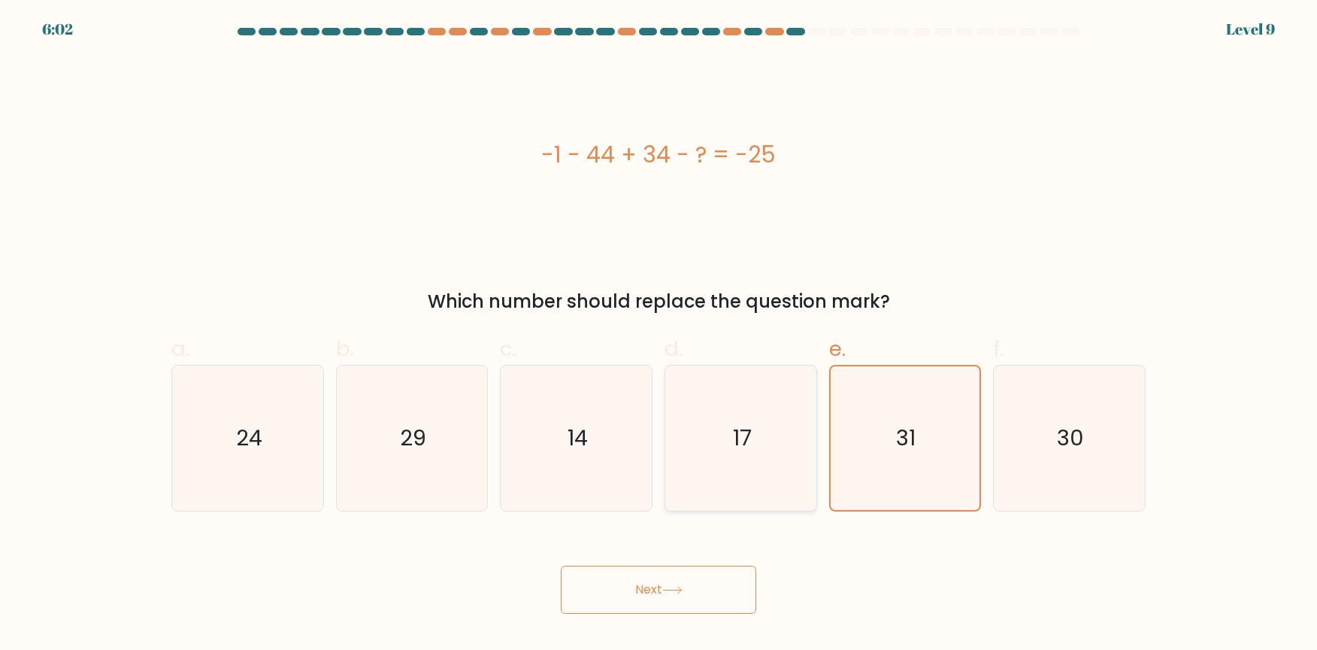
click at [659, 335] on input "d. 17" at bounding box center [659, 330] width 1 height 10
radio input "true"
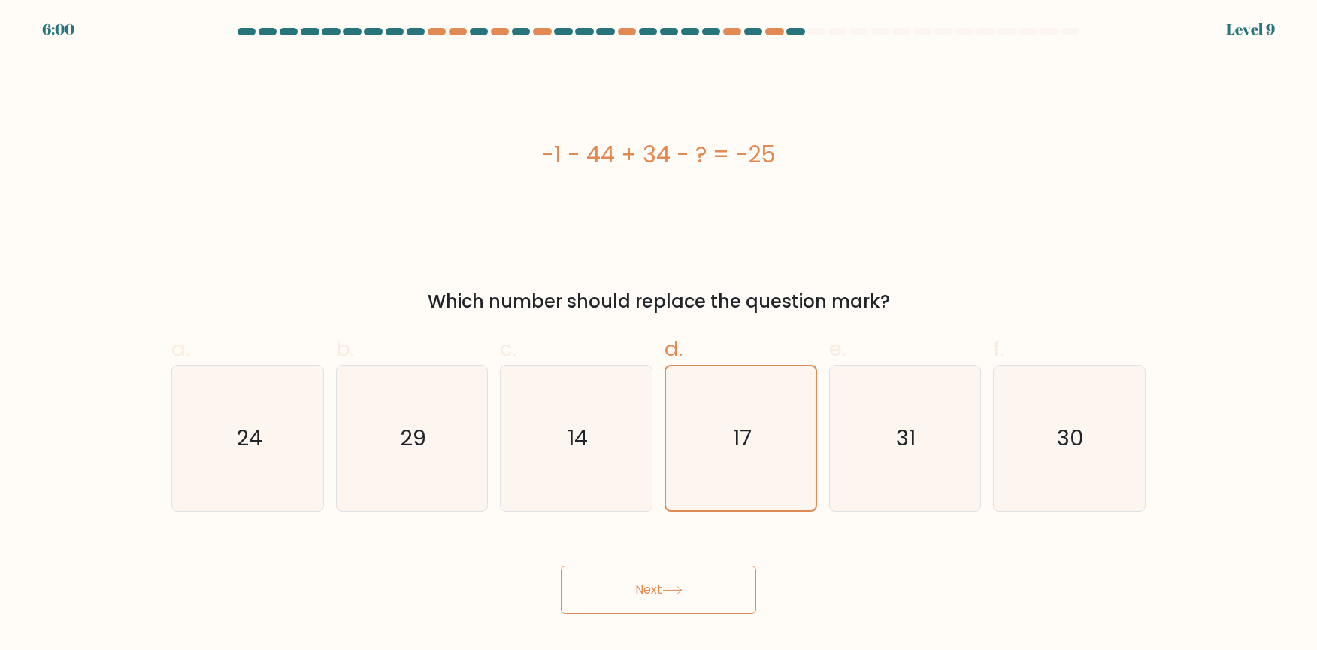
click at [664, 576] on button "Next" at bounding box center [658, 589] width 195 height 48
click at [660, 587] on button "Next" at bounding box center [658, 589] width 195 height 48
drag, startPoint x: 660, startPoint y: 587, endPoint x: 597, endPoint y: 495, distance: 111.4
click at [658, 586] on button "Next" at bounding box center [658, 589] width 195 height 48
click at [533, 365] on icon "14" at bounding box center [576, 437] width 145 height 145
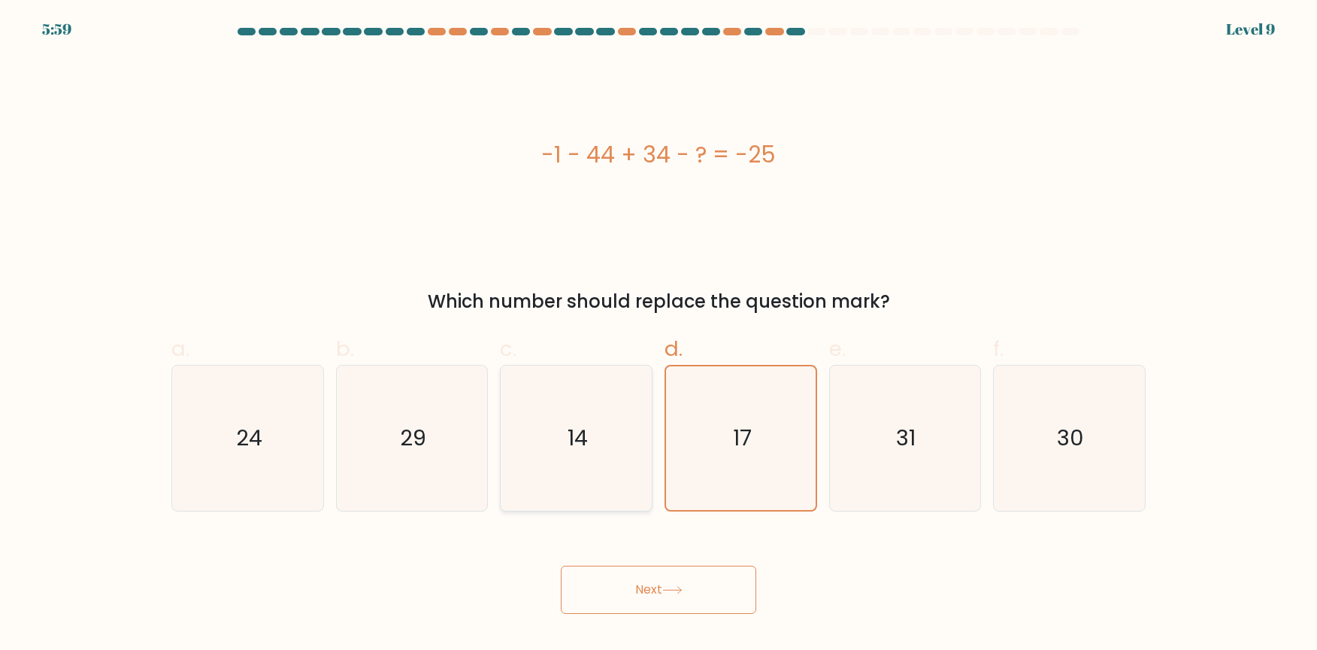
click at [659, 335] on input "c. 14" at bounding box center [659, 330] width 1 height 10
radio input "true"
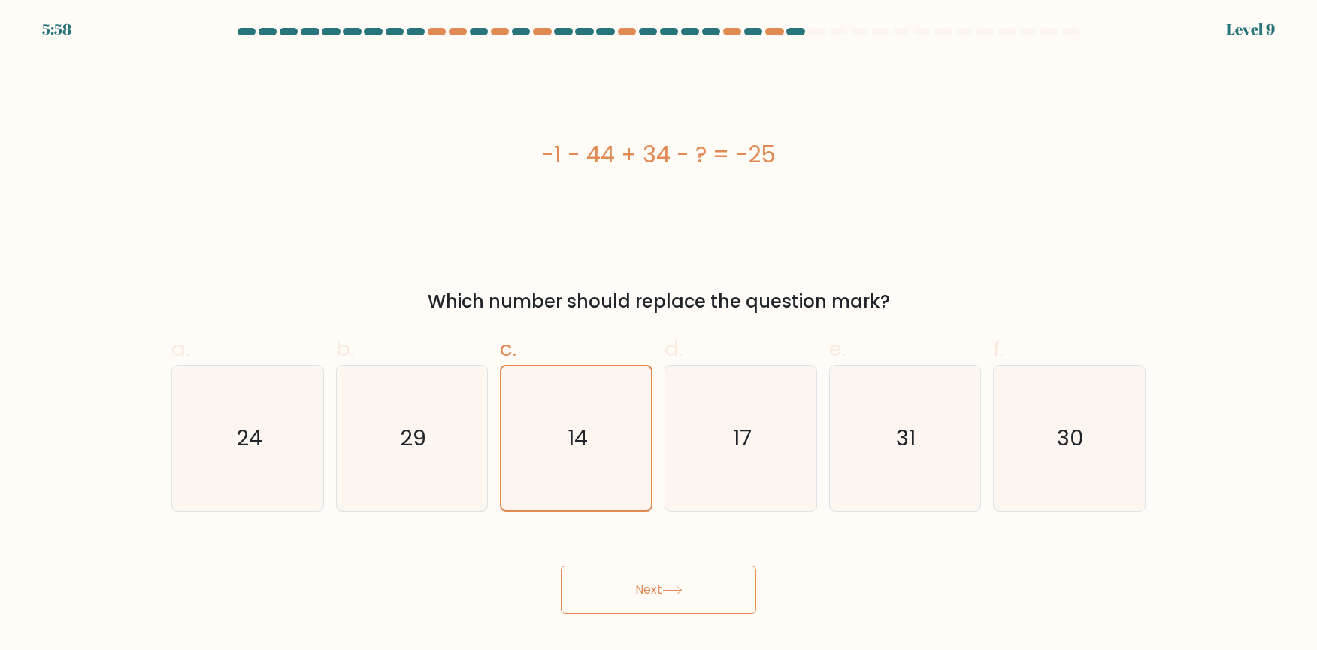
click at [638, 584] on button "Next" at bounding box center [658, 589] width 195 height 48
click at [483, 468] on div "b. 29" at bounding box center [412, 421] width 165 height 177
drag, startPoint x: 439, startPoint y: 473, endPoint x: 642, endPoint y: 600, distance: 239.5
click at [440, 473] on icon "29" at bounding box center [411, 437] width 145 height 145
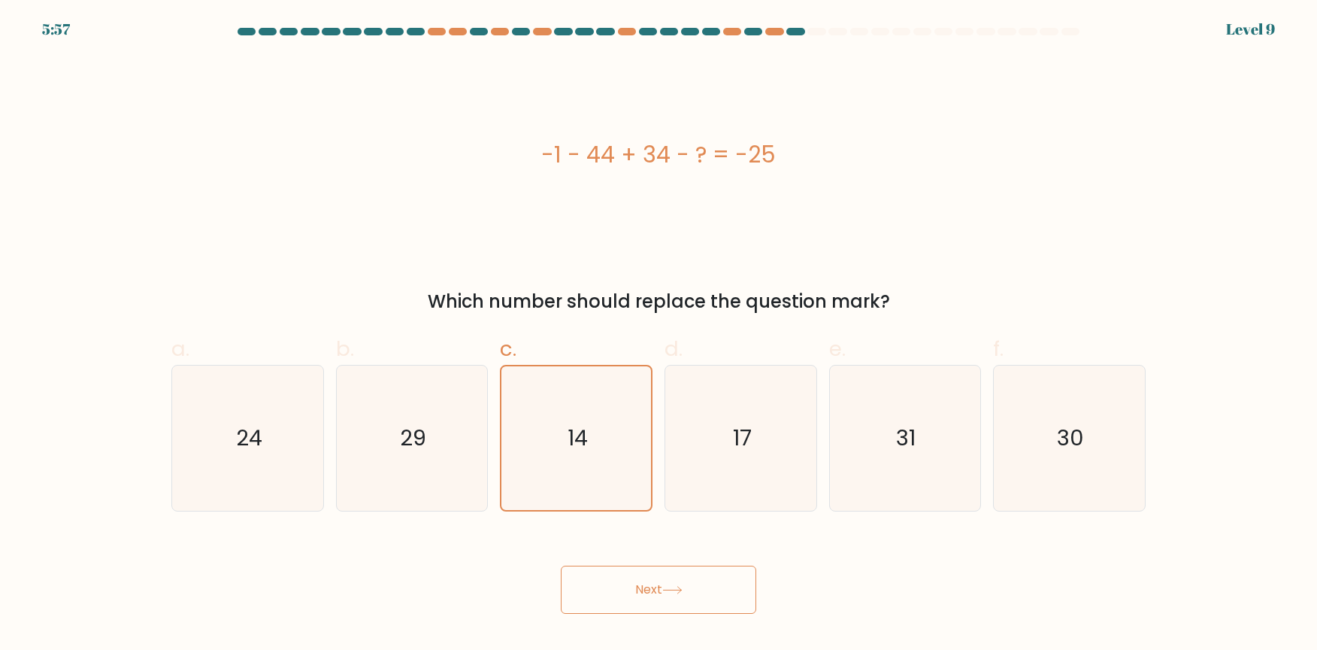
click at [659, 335] on input "b. 29" at bounding box center [659, 330] width 1 height 10
radio input "true"
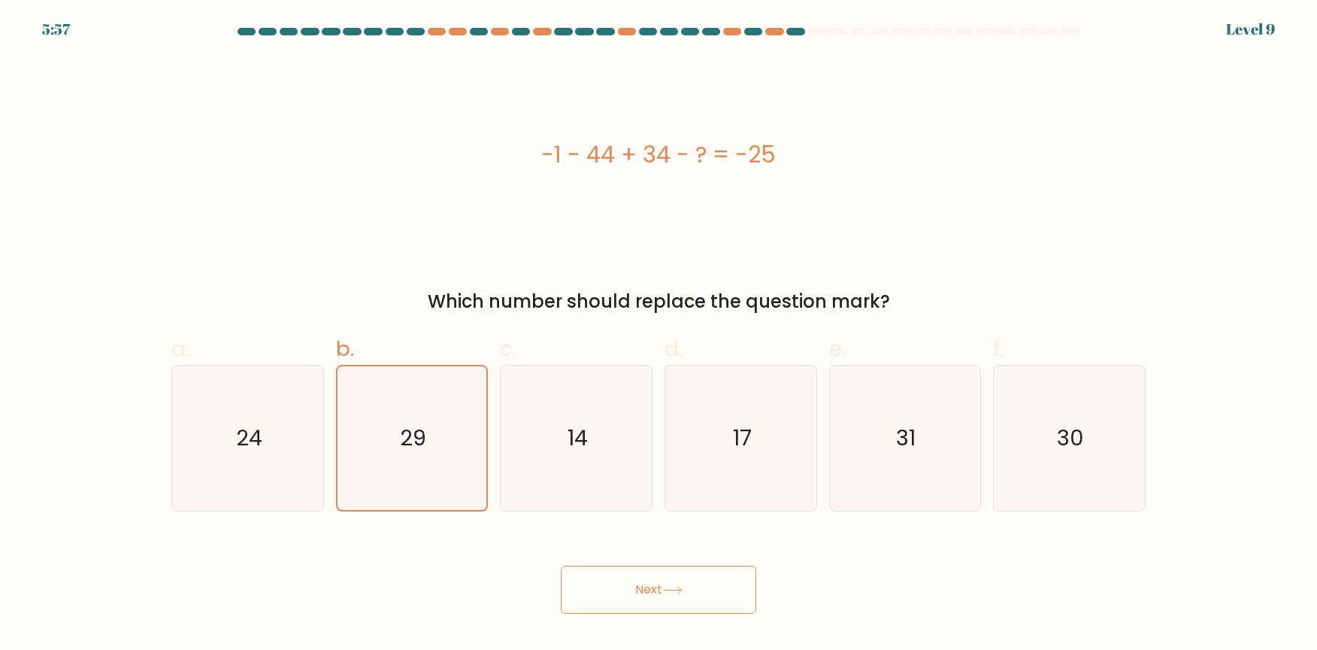
click at [644, 595] on button "Next" at bounding box center [658, 589] width 195 height 48
click at [643, 592] on button "Next" at bounding box center [658, 589] width 195 height 48
click at [303, 457] on icon "24" at bounding box center [247, 437] width 145 height 145
click at [659, 335] on input "a. 24" at bounding box center [659, 330] width 1 height 10
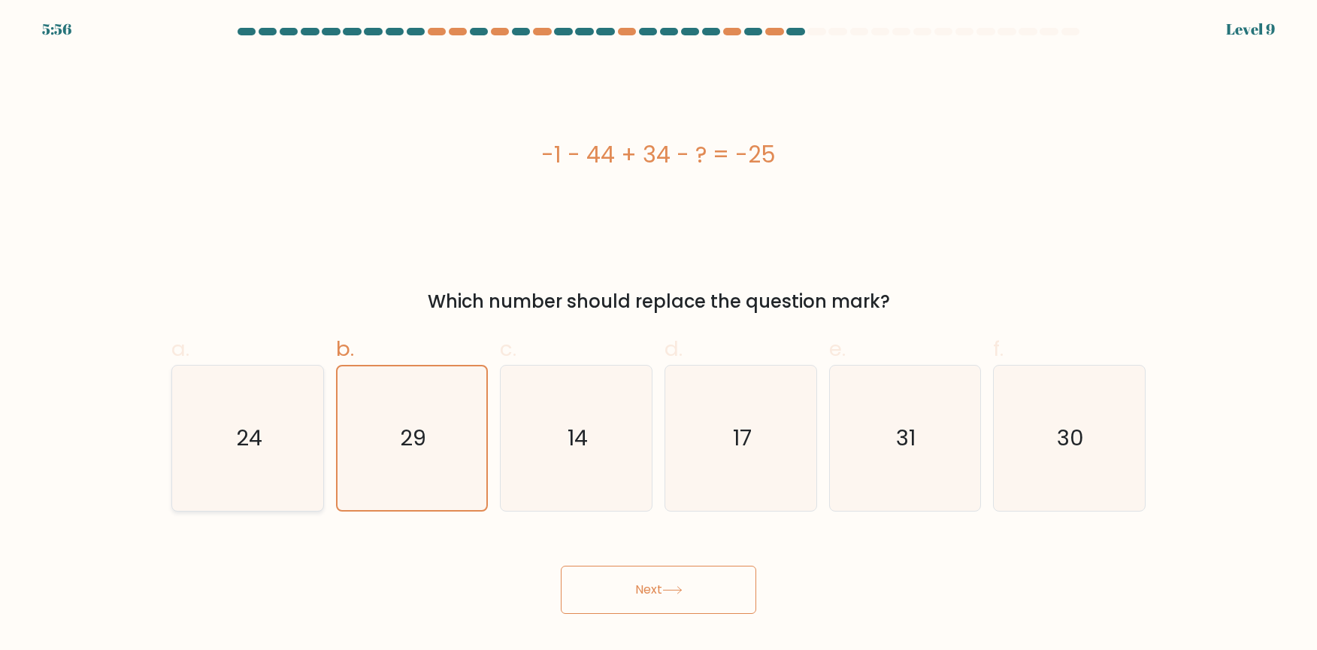
radio input "true"
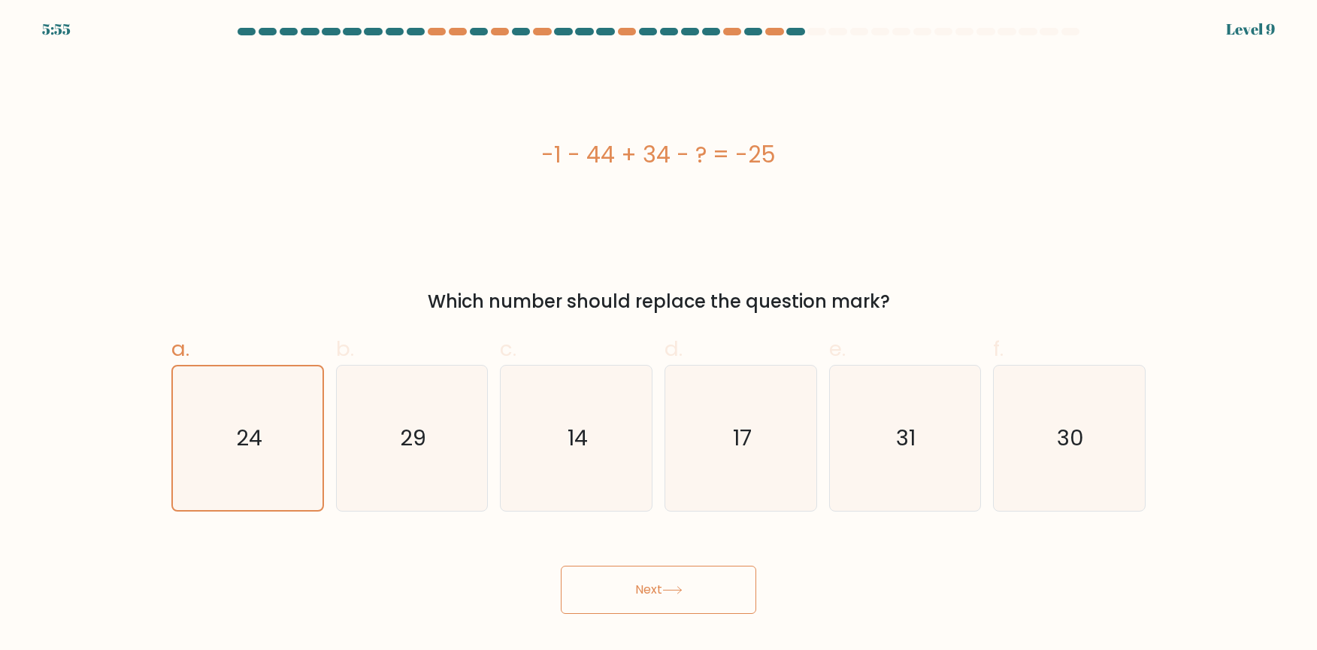
click at [656, 586] on button "Next" at bounding box center [658, 589] width 195 height 48
drag, startPoint x: 973, startPoint y: 468, endPoint x: 986, endPoint y: 463, distance: 13.6
click at [980, 466] on div "31" at bounding box center [905, 438] width 153 height 147
click at [659, 335] on input "e. 31" at bounding box center [659, 330] width 1 height 10
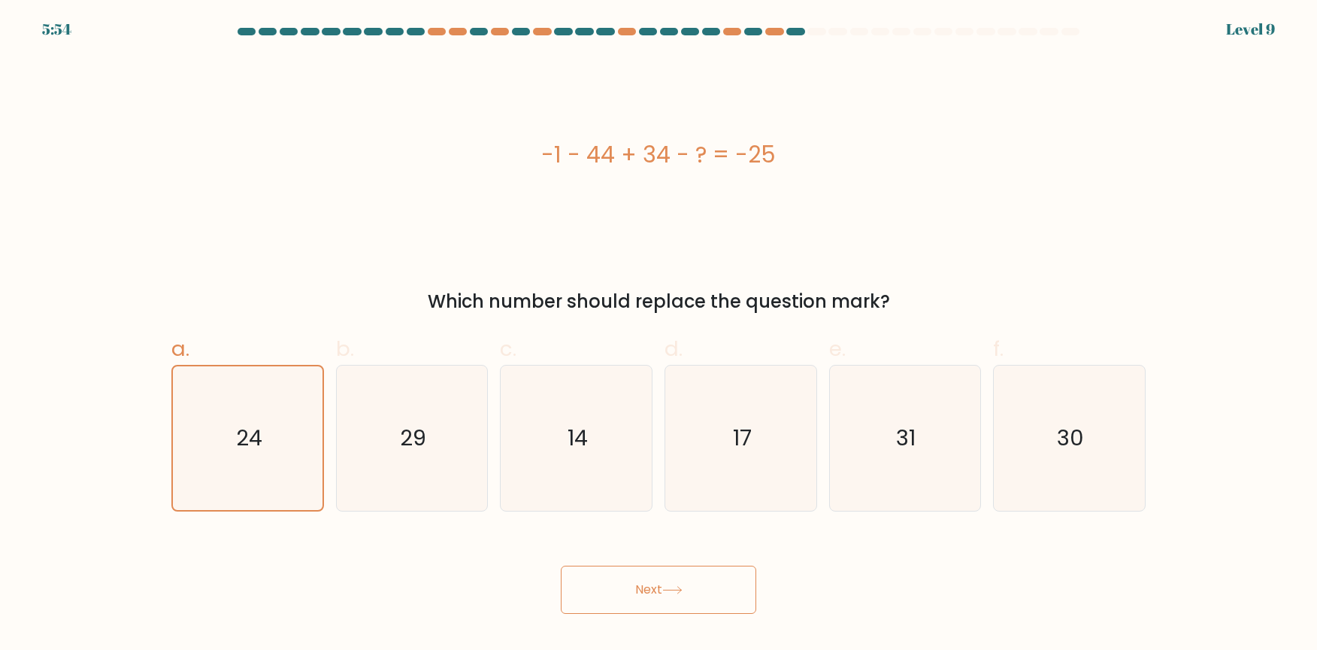
radio input "true"
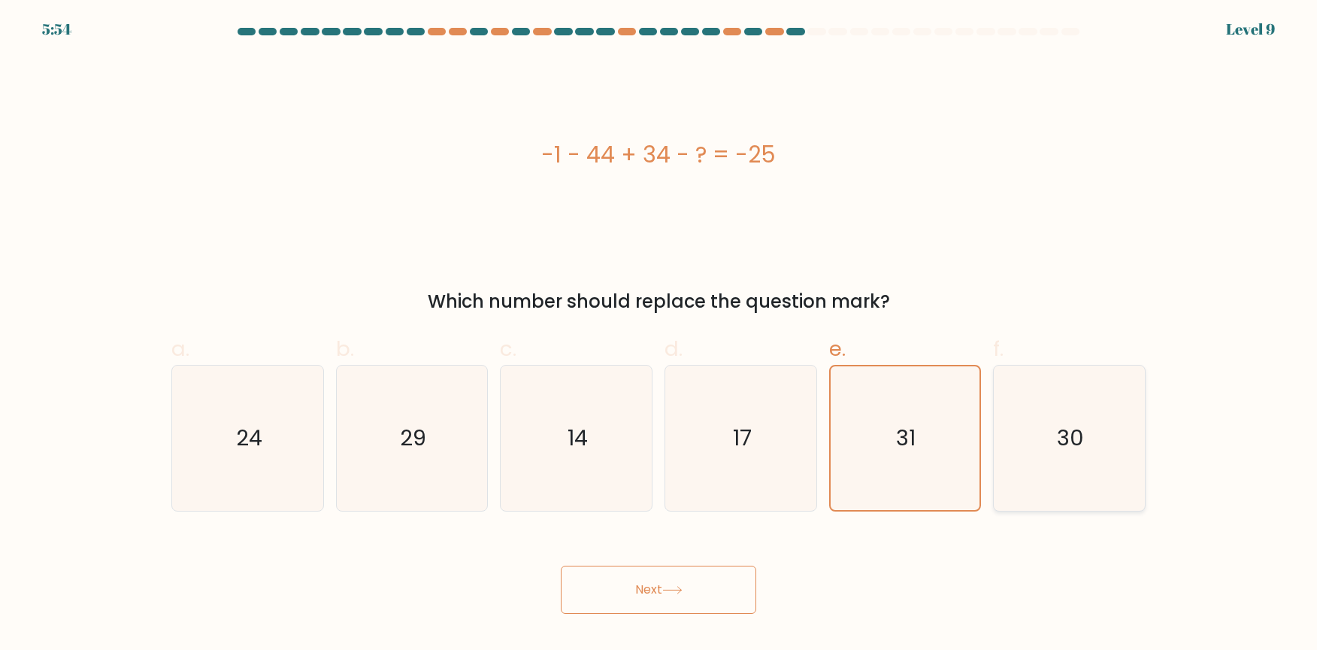
click at [1095, 459] on icon "30" at bounding box center [1069, 437] width 145 height 145
click at [659, 335] on input "f. 30" at bounding box center [659, 330] width 1 height 10
radio input "true"
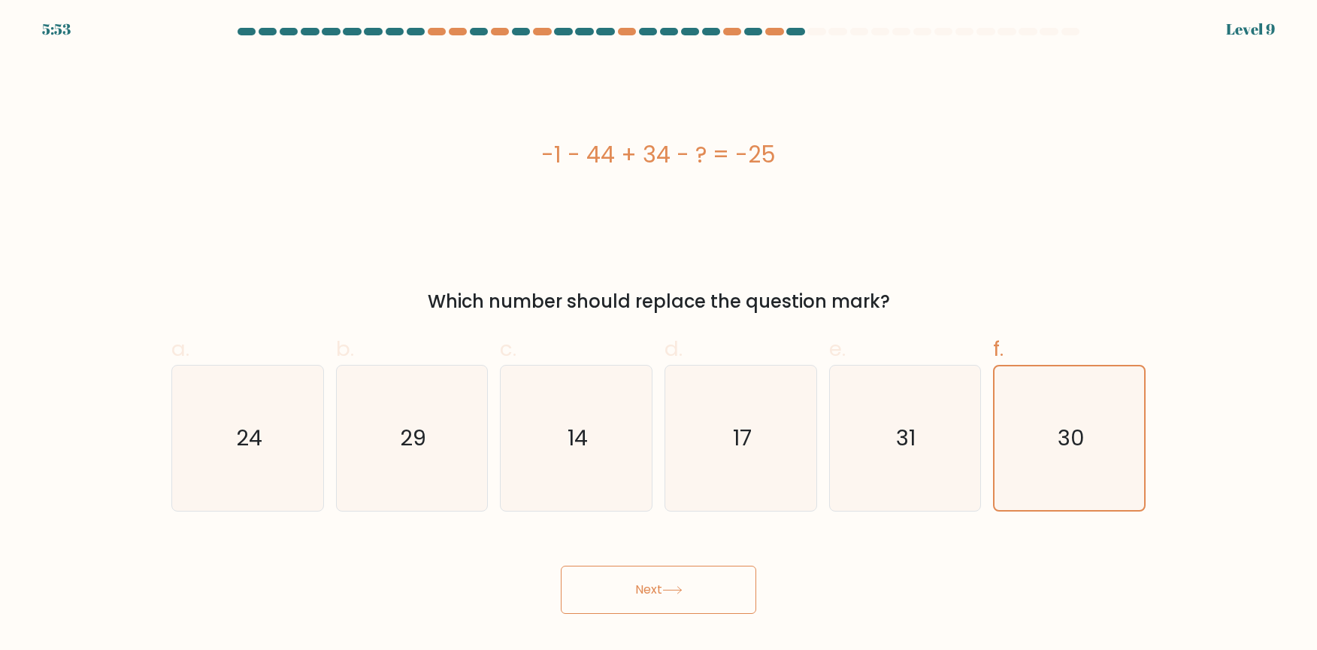
click at [680, 586] on icon at bounding box center [672, 590] width 20 height 8
click at [671, 591] on icon at bounding box center [672, 590] width 20 height 8
click at [670, 591] on icon at bounding box center [672, 590] width 20 height 8
click at [669, 591] on icon at bounding box center [672, 590] width 20 height 8
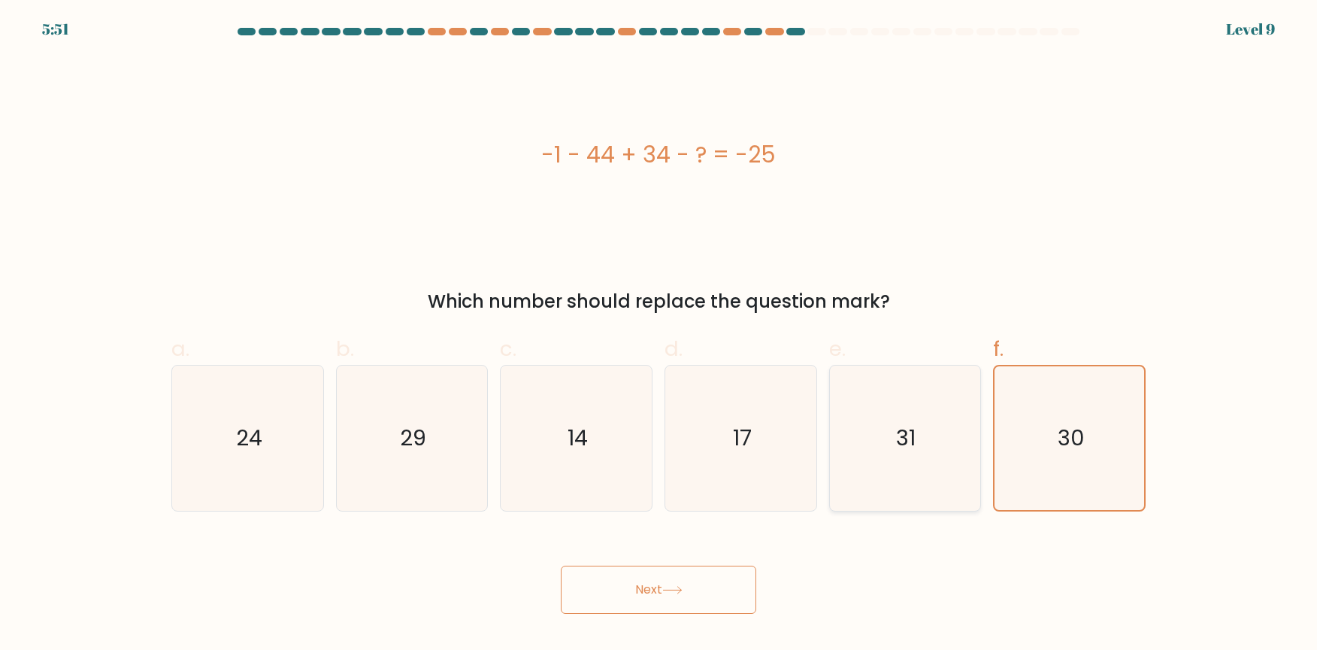
click at [561, 565] on button "Next" at bounding box center [658, 589] width 195 height 48
click at [1000, 241] on div "-1 - 44 + 34 - ? = -25" at bounding box center [658, 154] width 974 height 195
drag, startPoint x: 565, startPoint y: 288, endPoint x: 566, endPoint y: 280, distance: 7.7
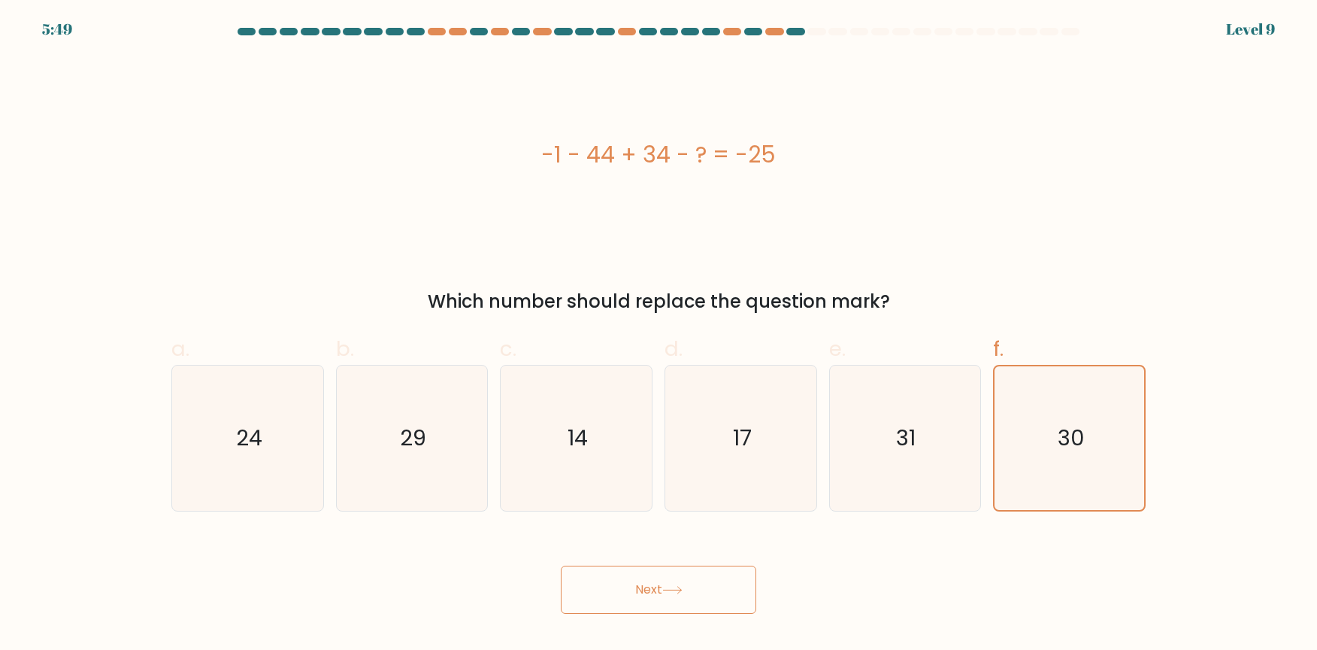
click at [566, 288] on div "Which number should replace the question mark?" at bounding box center [658, 301] width 956 height 27
click at [706, 580] on button "Next" at bounding box center [658, 589] width 195 height 48
click at [704, 580] on button "Next" at bounding box center [658, 589] width 195 height 48
click at [647, 602] on button "Next" at bounding box center [658, 589] width 195 height 48
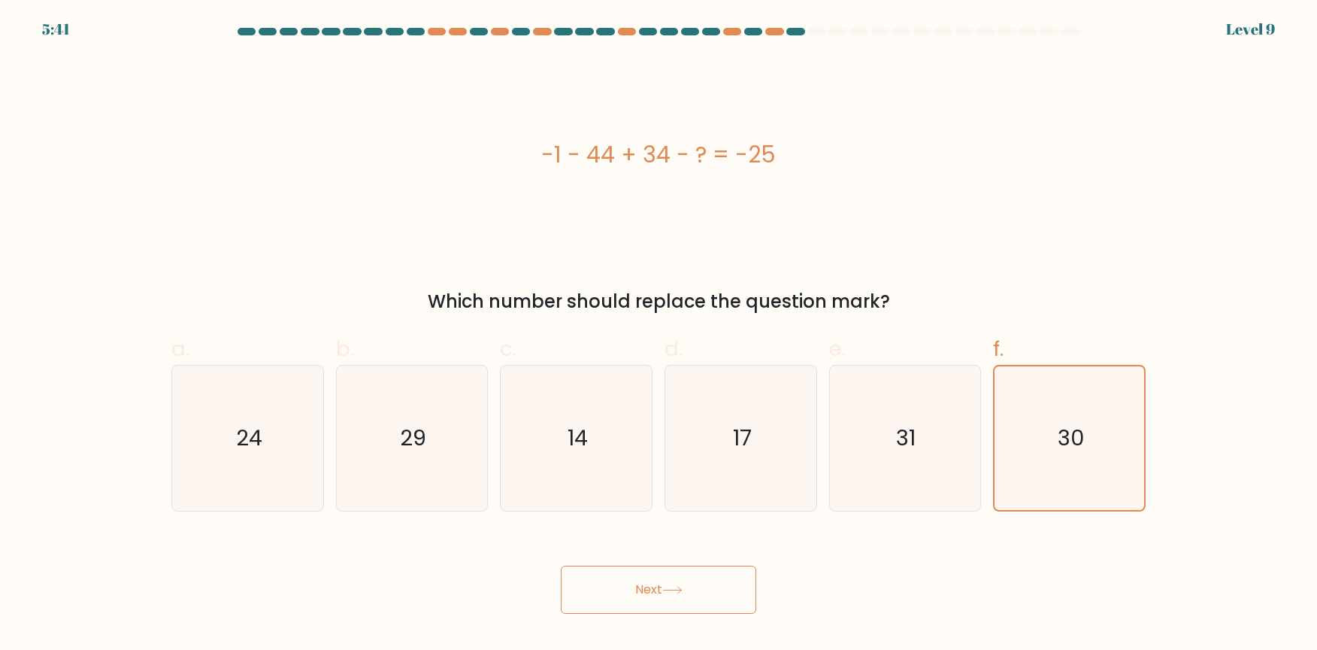
click at [644, 598] on button "Next" at bounding box center [658, 589] width 195 height 48
click at [643, 592] on button "Next" at bounding box center [658, 589] width 195 height 48
click at [561, 565] on button "Next" at bounding box center [658, 589] width 195 height 48
click at [1007, 456] on icon "30" at bounding box center [1070, 438] width 144 height 144
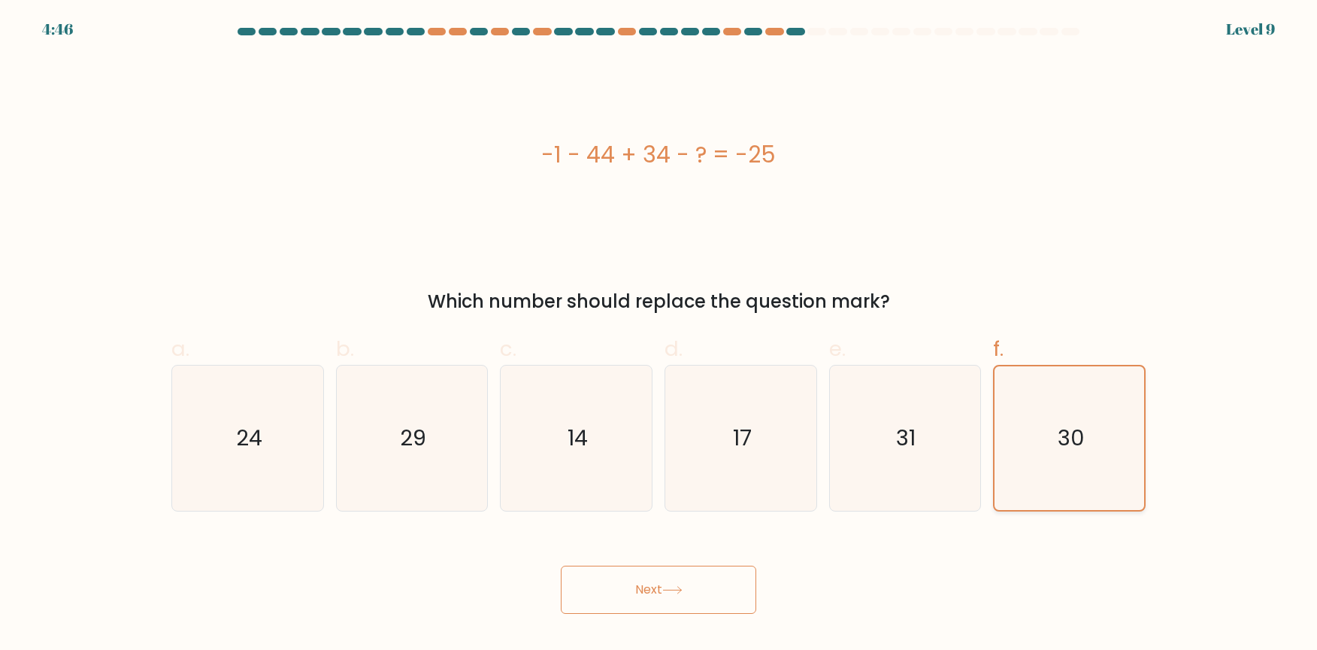
click at [659, 335] on input "f. 30" at bounding box center [659, 330] width 1 height 10
drag, startPoint x: 600, startPoint y: 584, endPoint x: 617, endPoint y: 583, distance: 17.4
click at [604, 584] on button "Next" at bounding box center [658, 589] width 195 height 48
click at [637, 581] on button "Next" at bounding box center [658, 589] width 195 height 48
click at [884, 462] on icon "31" at bounding box center [904, 437] width 145 height 145
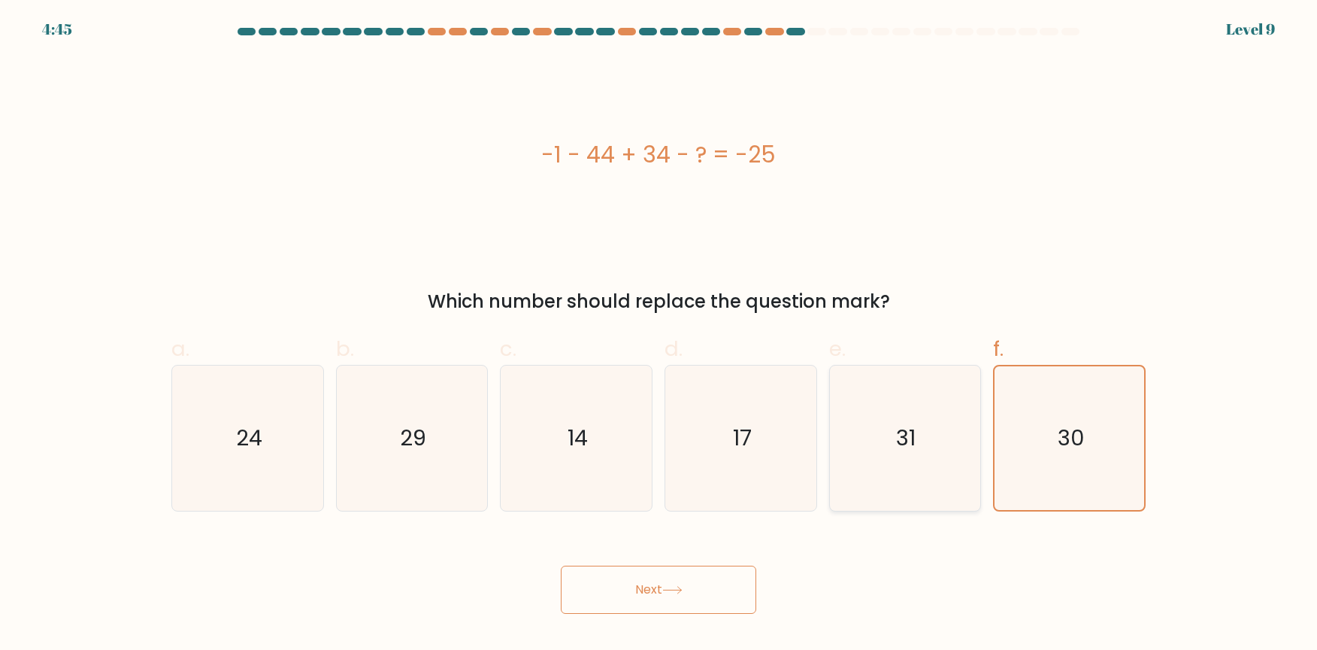
click at [659, 335] on input "e. 31" at bounding box center [659, 330] width 1 height 10
radio input "true"
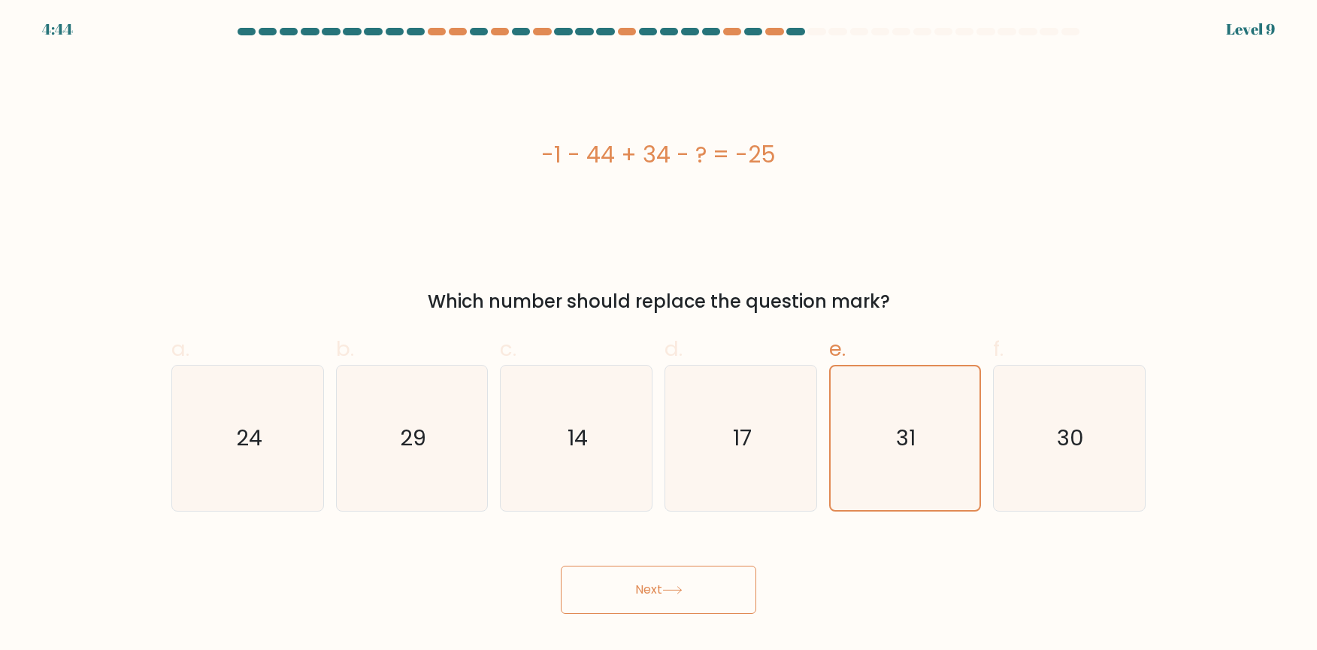
click at [671, 590] on icon at bounding box center [672, 590] width 20 height 8
click at [671, 589] on icon at bounding box center [672, 590] width 20 height 8
click at [678, 588] on icon at bounding box center [672, 590] width 20 height 8
click at [681, 588] on icon at bounding box center [672, 590] width 20 height 8
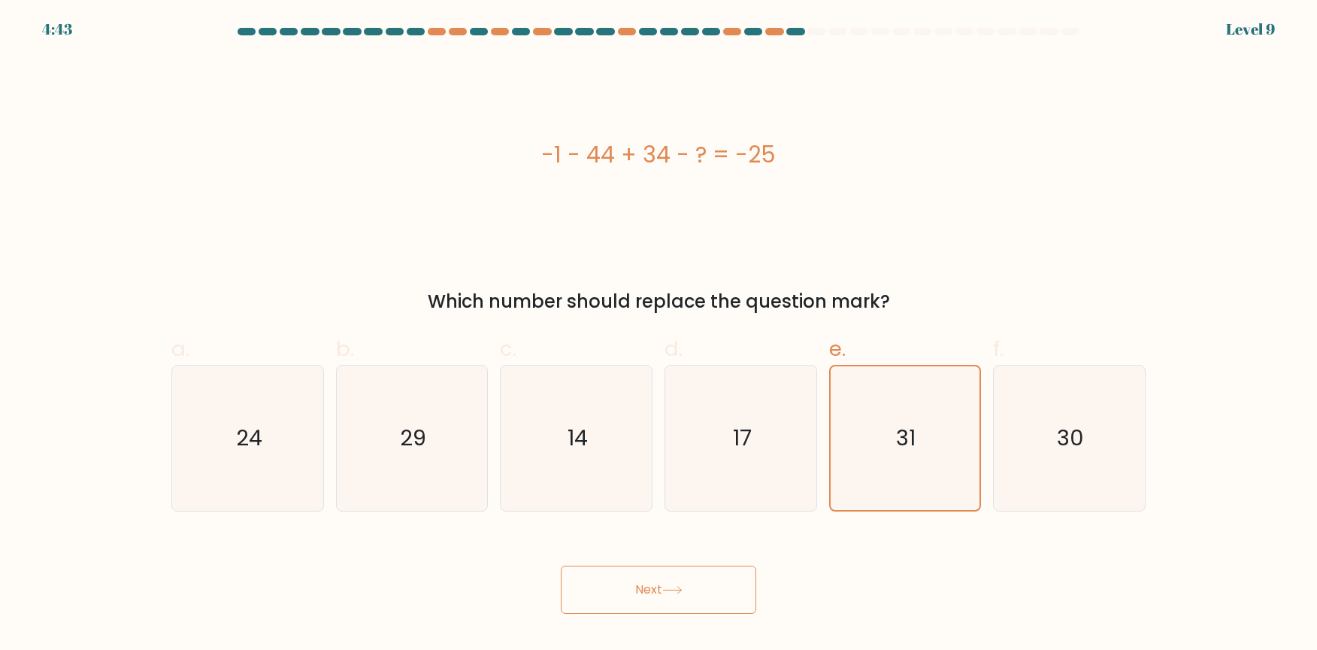
click at [683, 588] on icon at bounding box center [672, 590] width 20 height 8
click at [453, 144] on div "-1 - 44 + 34 - ? = -25" at bounding box center [658, 155] width 974 height 34
click at [616, 584] on button "Next" at bounding box center [658, 589] width 195 height 48
click at [619, 584] on button "Next" at bounding box center [658, 589] width 195 height 48
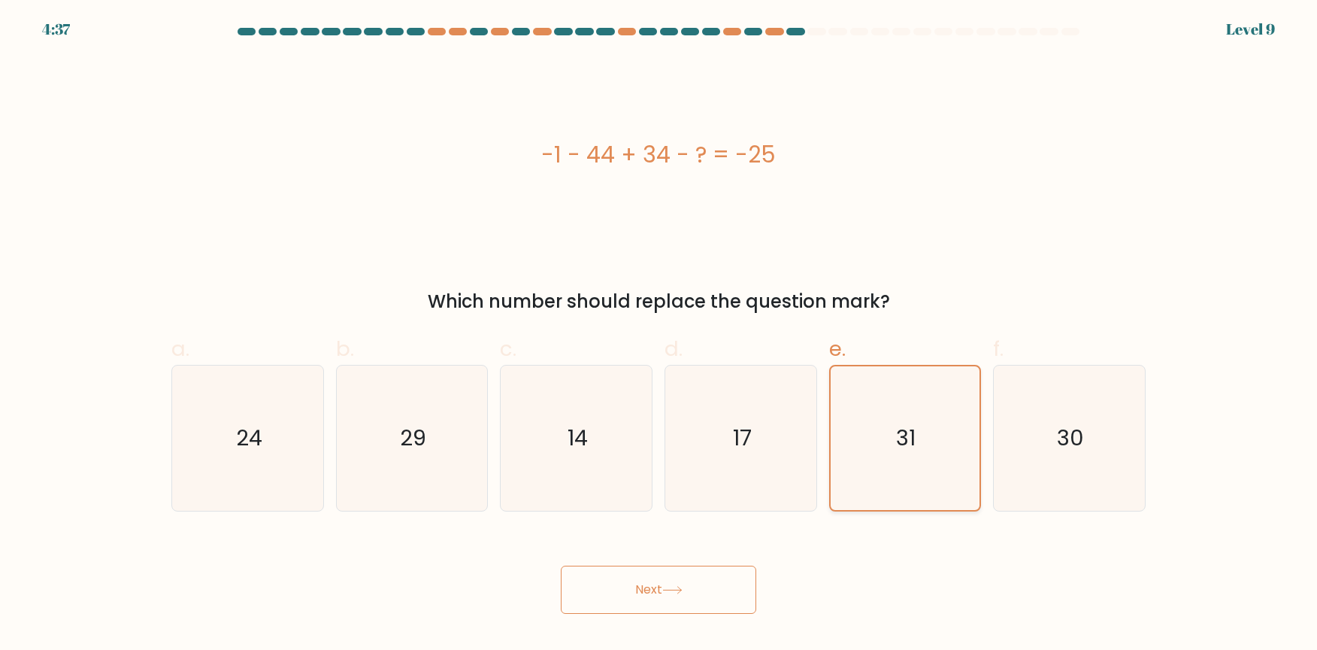
click at [976, 413] on icon "31" at bounding box center [905, 438] width 144 height 144
click at [659, 335] on input "e. 31" at bounding box center [659, 330] width 1 height 10
click at [827, 449] on div "e. 31" at bounding box center [905, 421] width 165 height 177
click at [766, 457] on icon "17" at bounding box center [740, 437] width 145 height 145
click at [659, 335] on input "d. 17" at bounding box center [659, 330] width 1 height 10
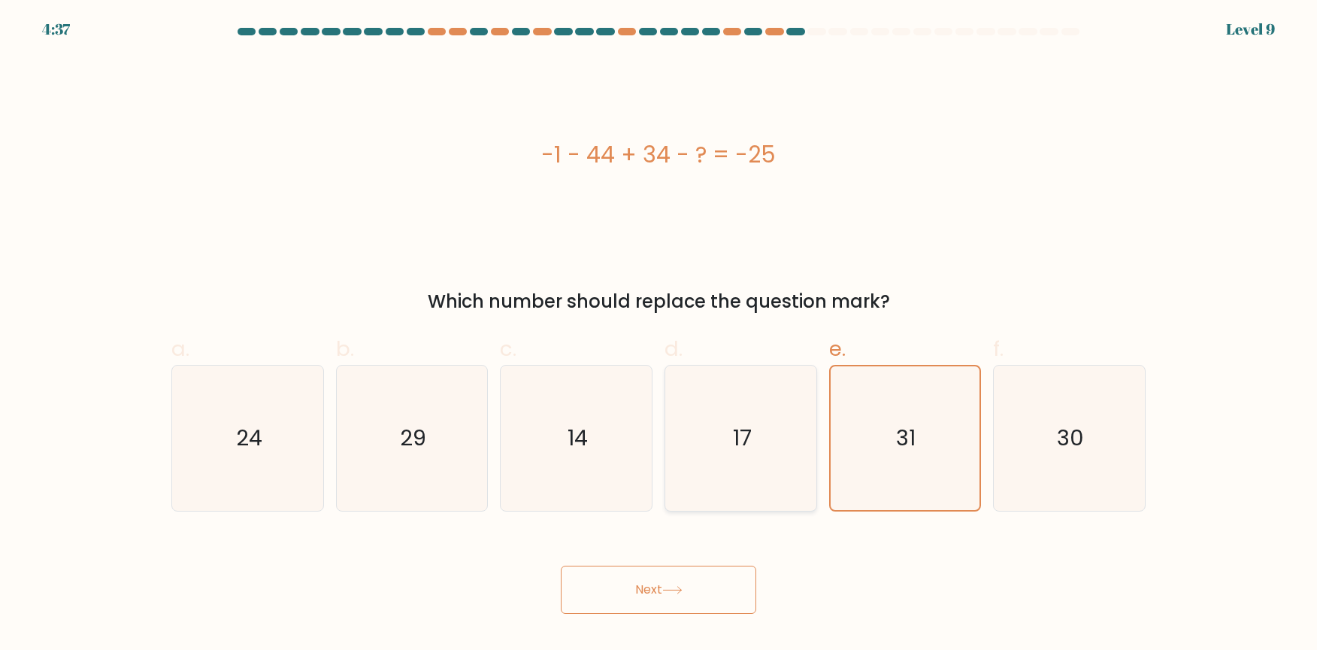
radio input "true"
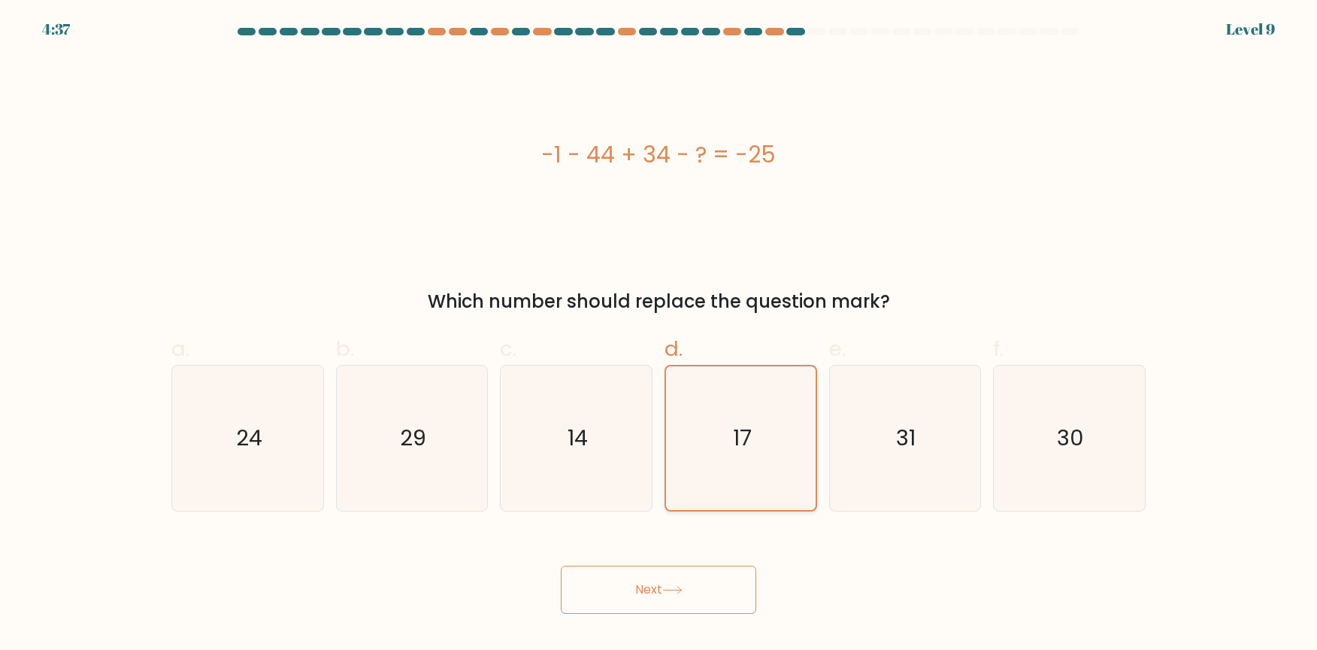
click at [766, 457] on icon "17" at bounding box center [741, 438] width 144 height 144
click at [659, 335] on input "d. 17" at bounding box center [659, 330] width 1 height 10
click at [766, 457] on icon "17" at bounding box center [741, 438] width 144 height 144
click at [659, 335] on input "d. 17" at bounding box center [659, 330] width 1 height 10
click at [175, 0] on div "4:34 Level 9" at bounding box center [658, 9] width 1317 height 18
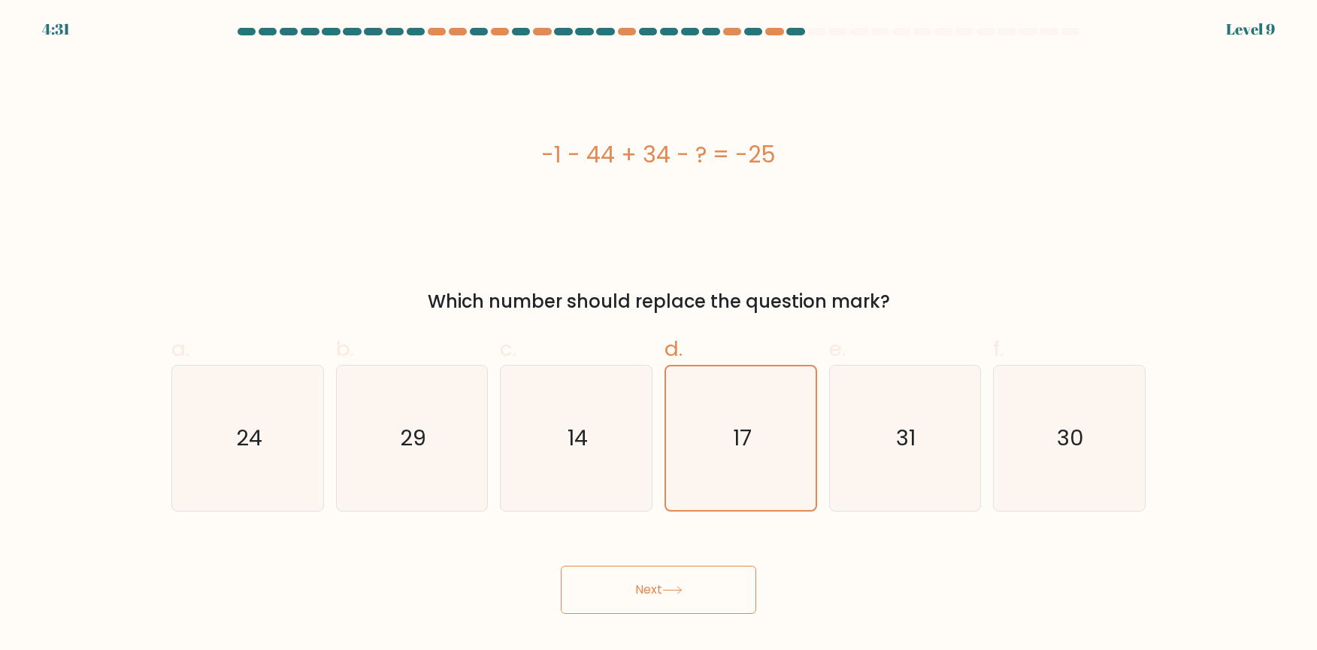
click at [126, 249] on form "a." at bounding box center [658, 321] width 1317 height 586
